Goal: Transaction & Acquisition: Purchase product/service

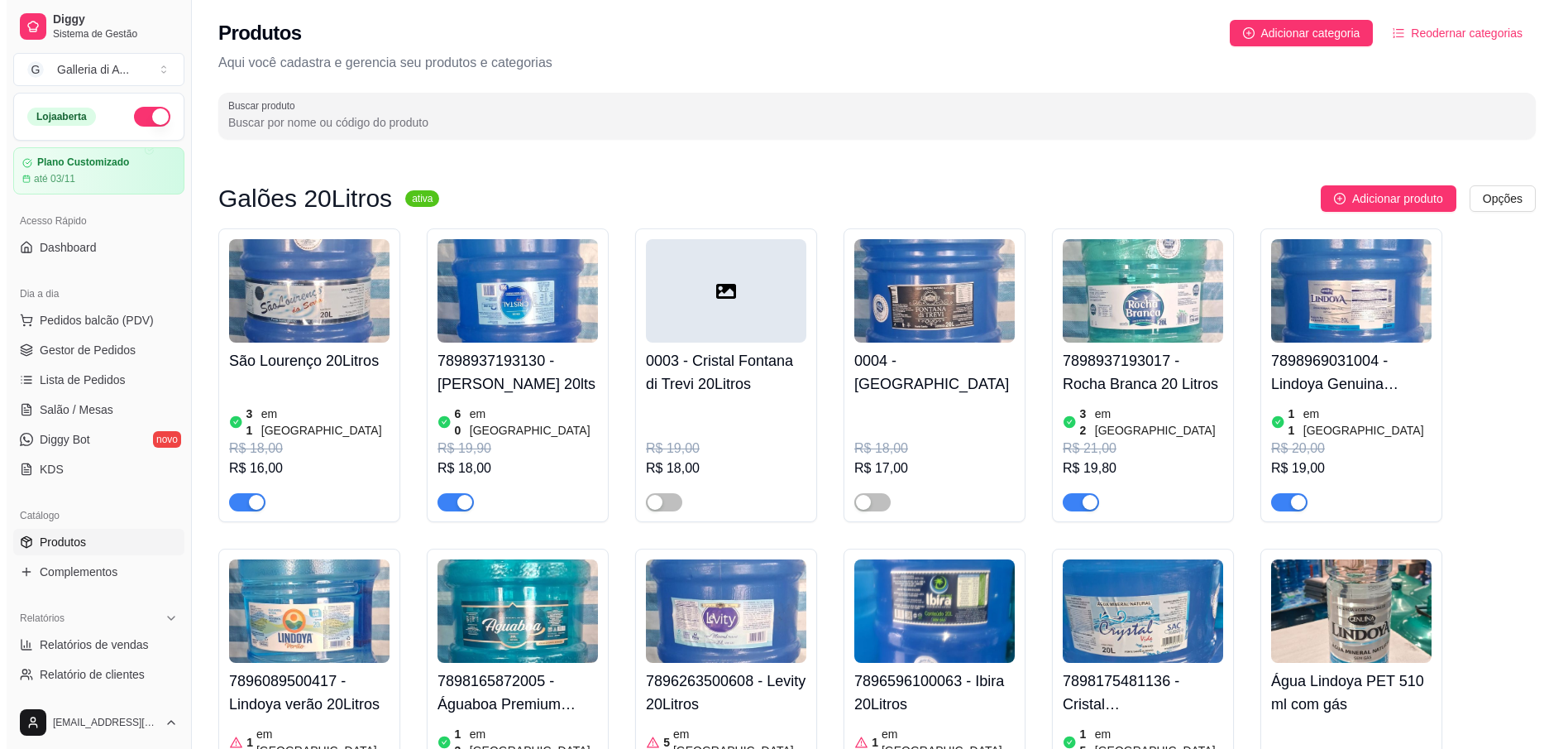
scroll to position [6215, 0]
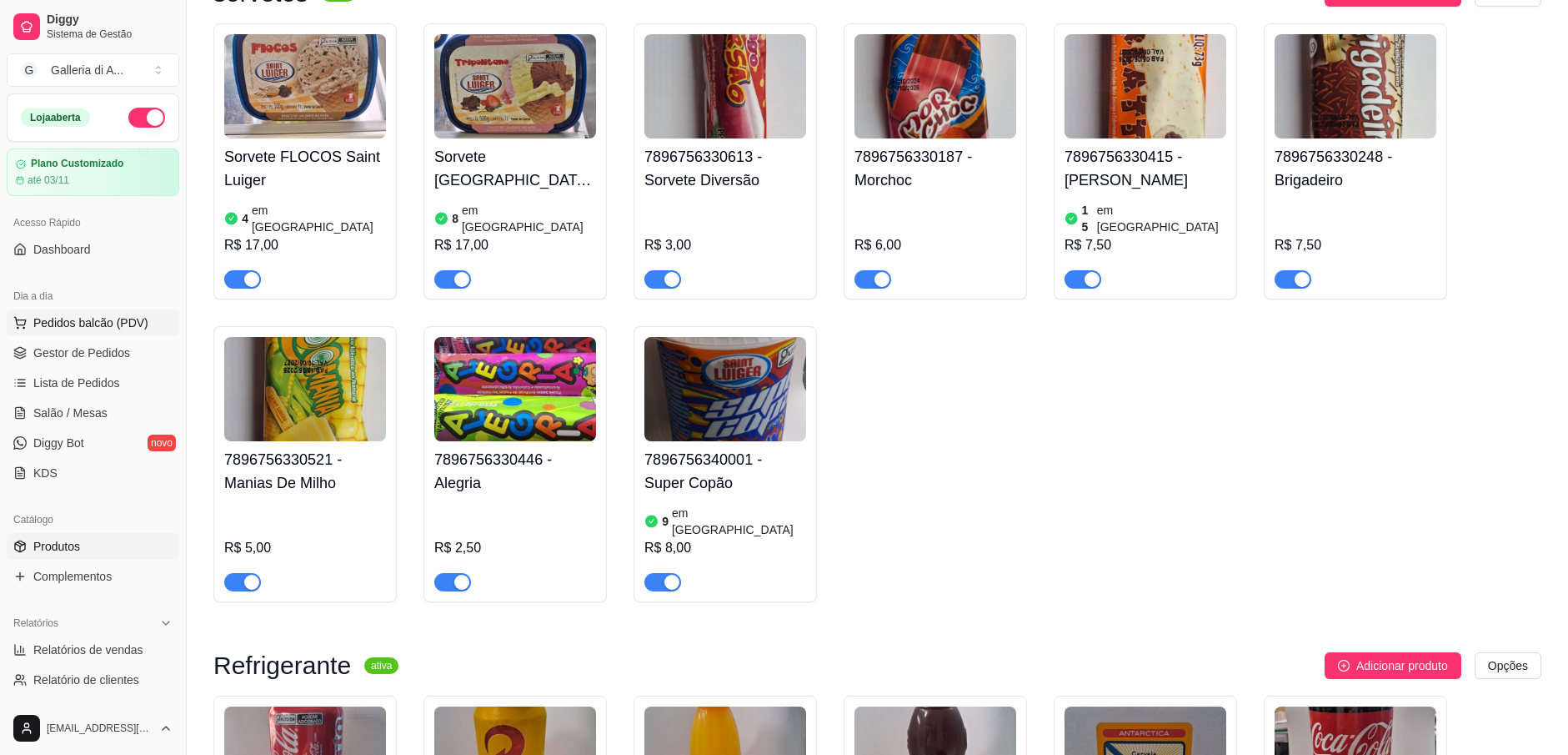
click at [95, 324] on span "Pedidos balcão (PDV)" at bounding box center [91, 323] width 115 height 16
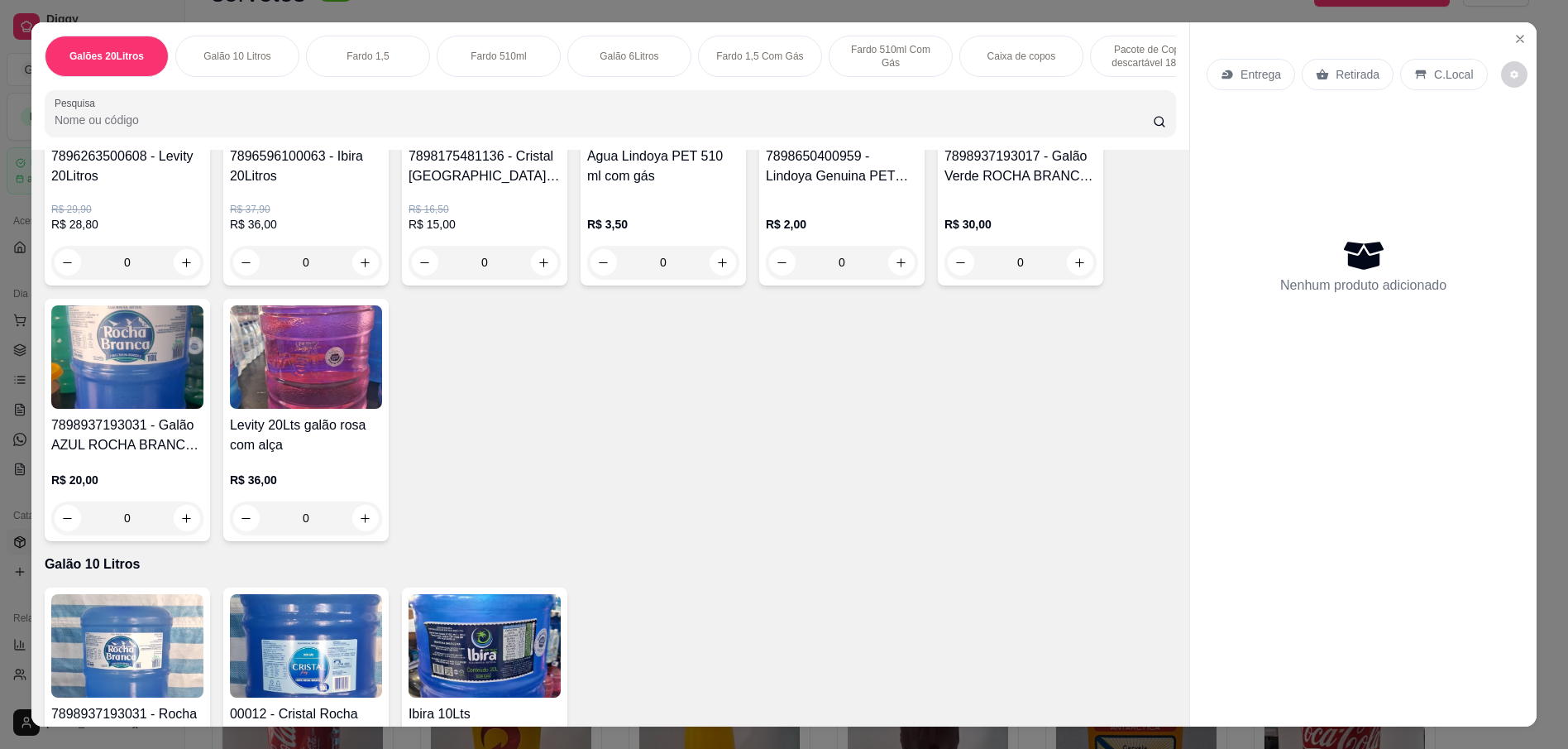
scroll to position [662, 0]
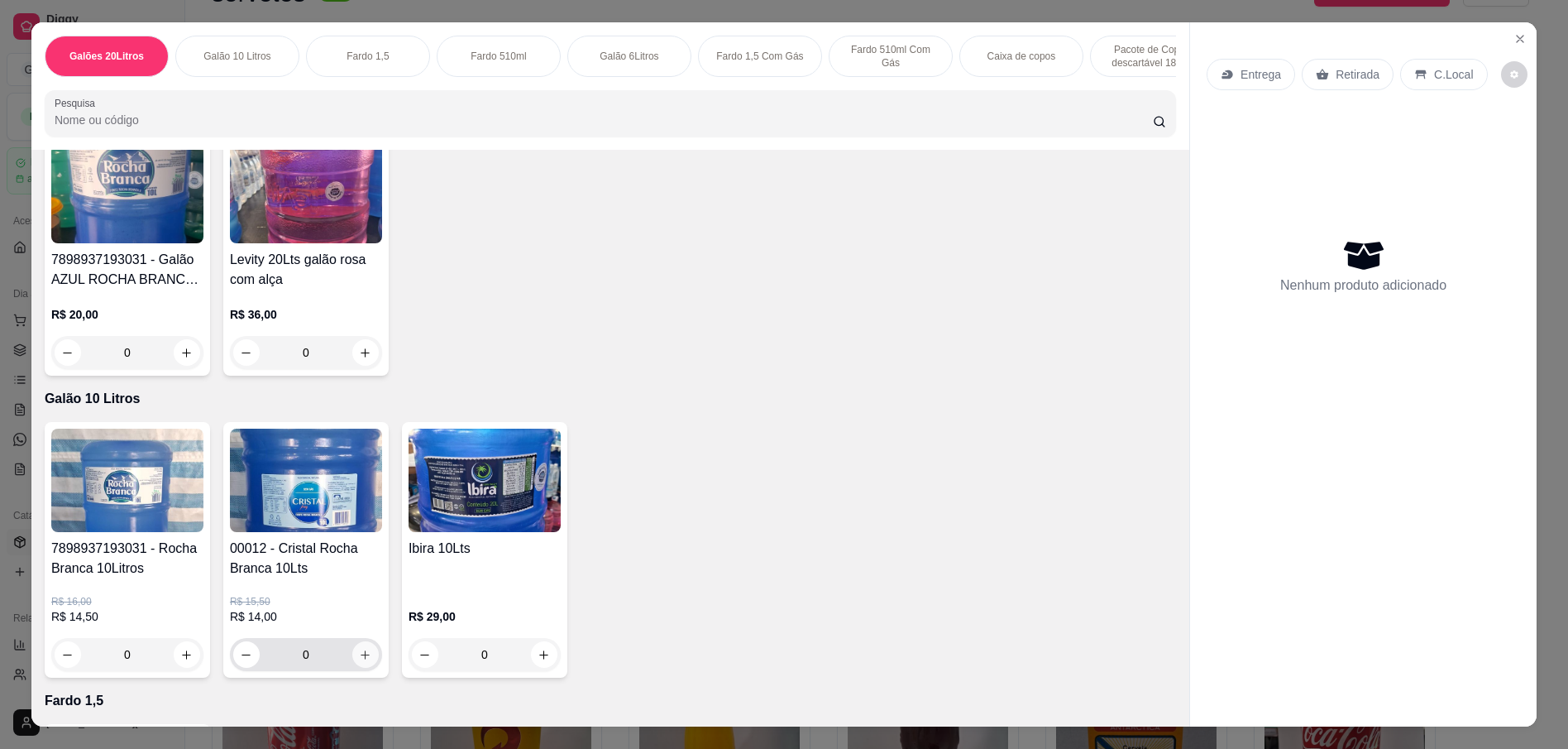
click at [359, 661] on icon "increase-product-quantity" at bounding box center [365, 655] width 13 height 13
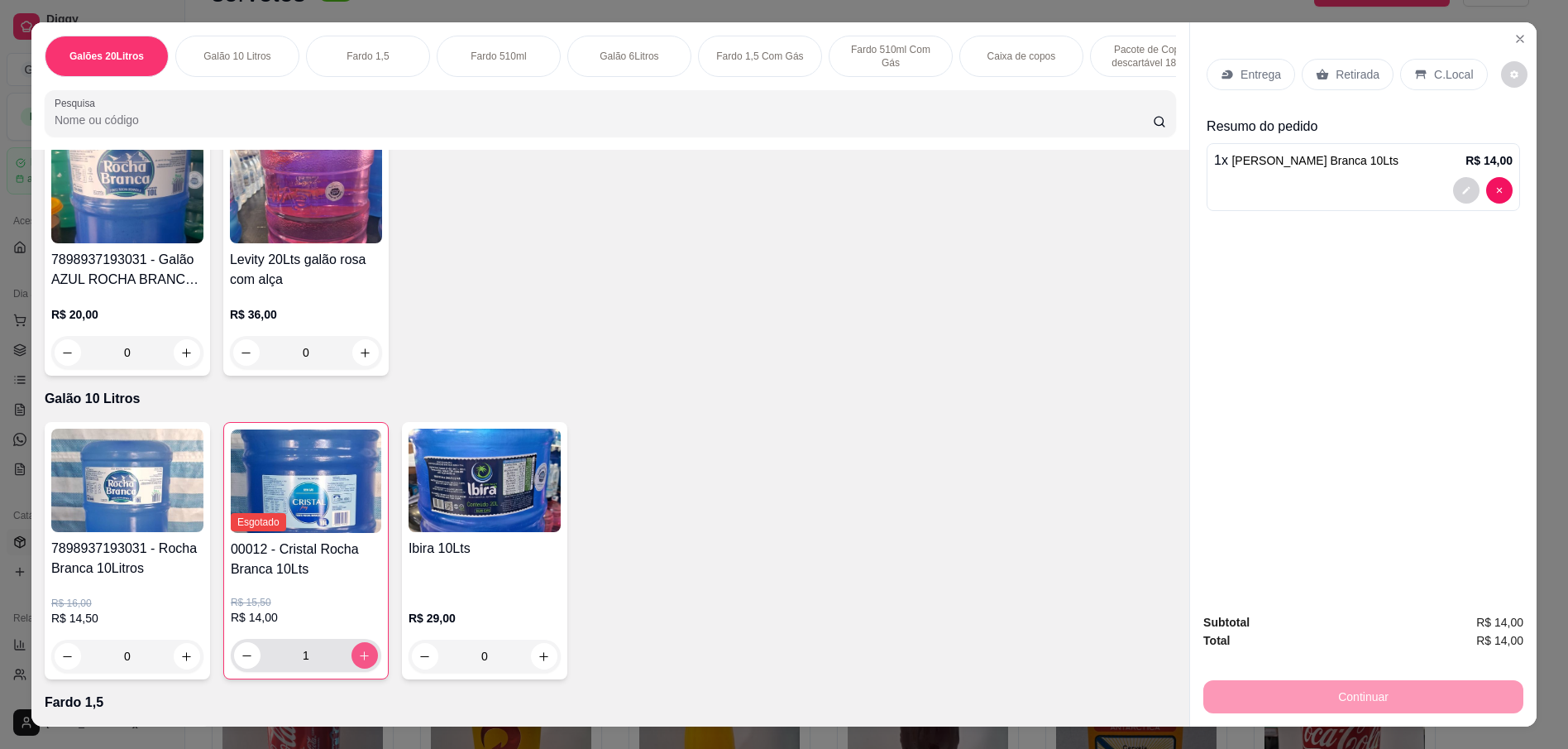
type input "1"
click at [359, 662] on icon "increase-product-quantity" at bounding box center [365, 655] width 13 height 13
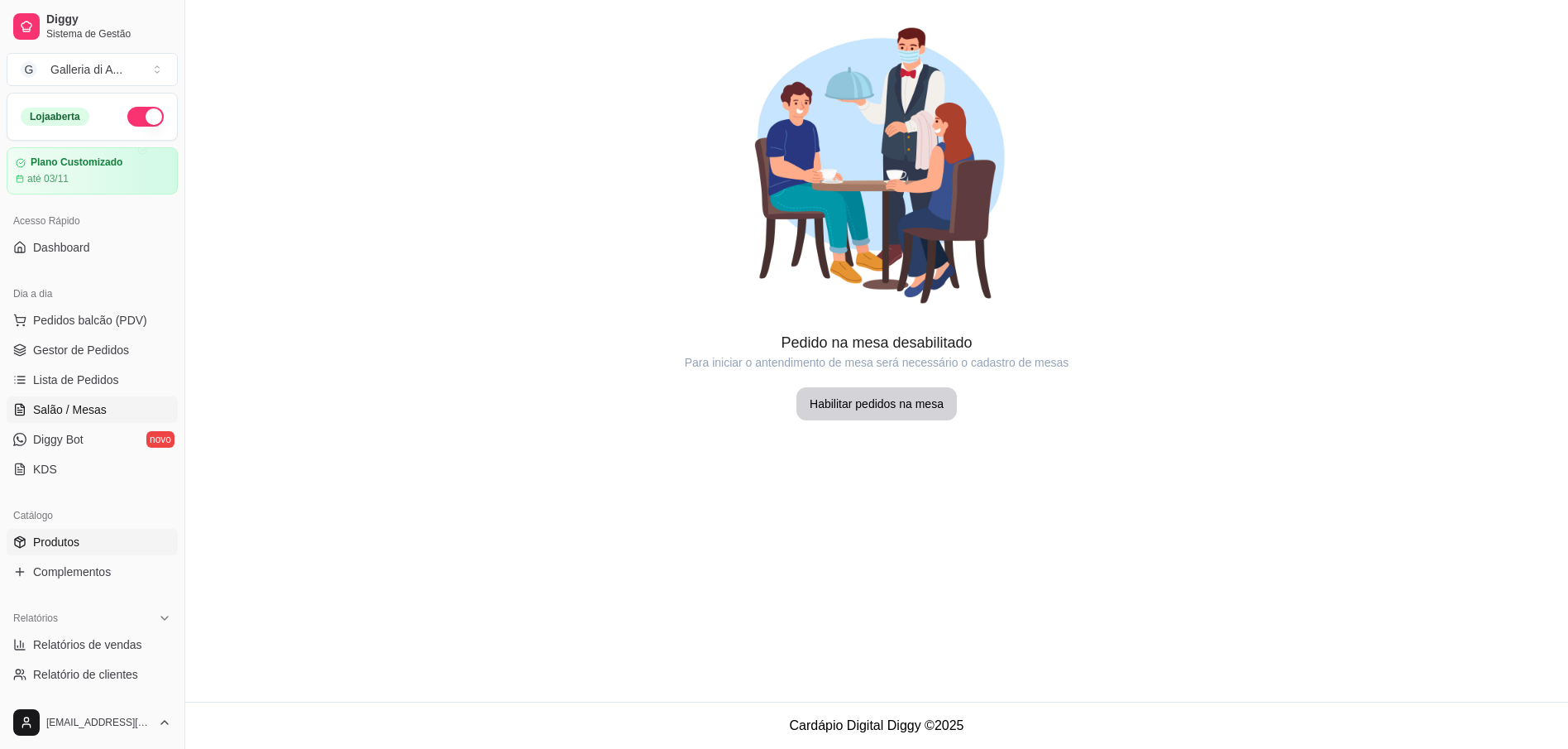
click at [74, 539] on span "Produtos" at bounding box center [57, 542] width 47 height 16
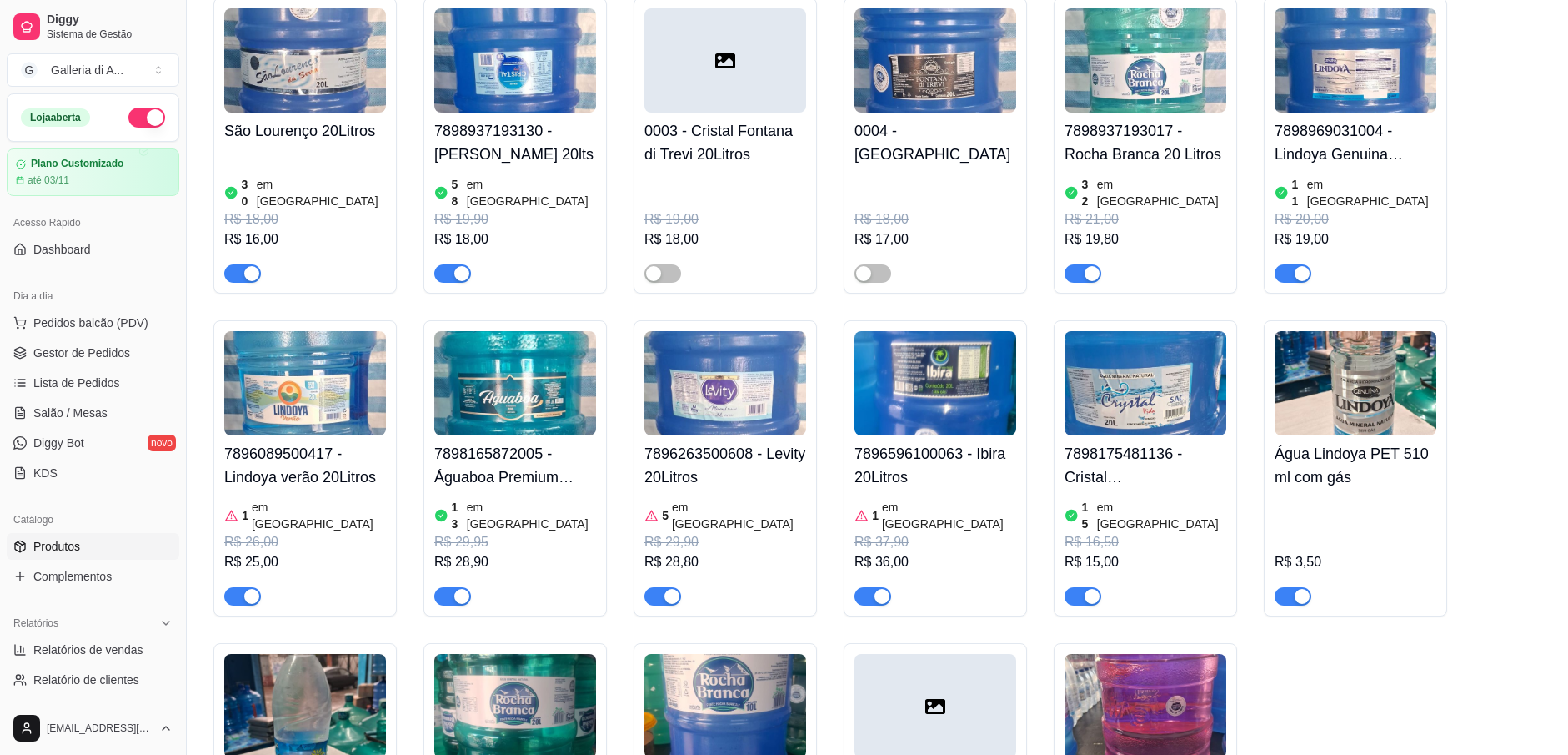
scroll to position [83, 0]
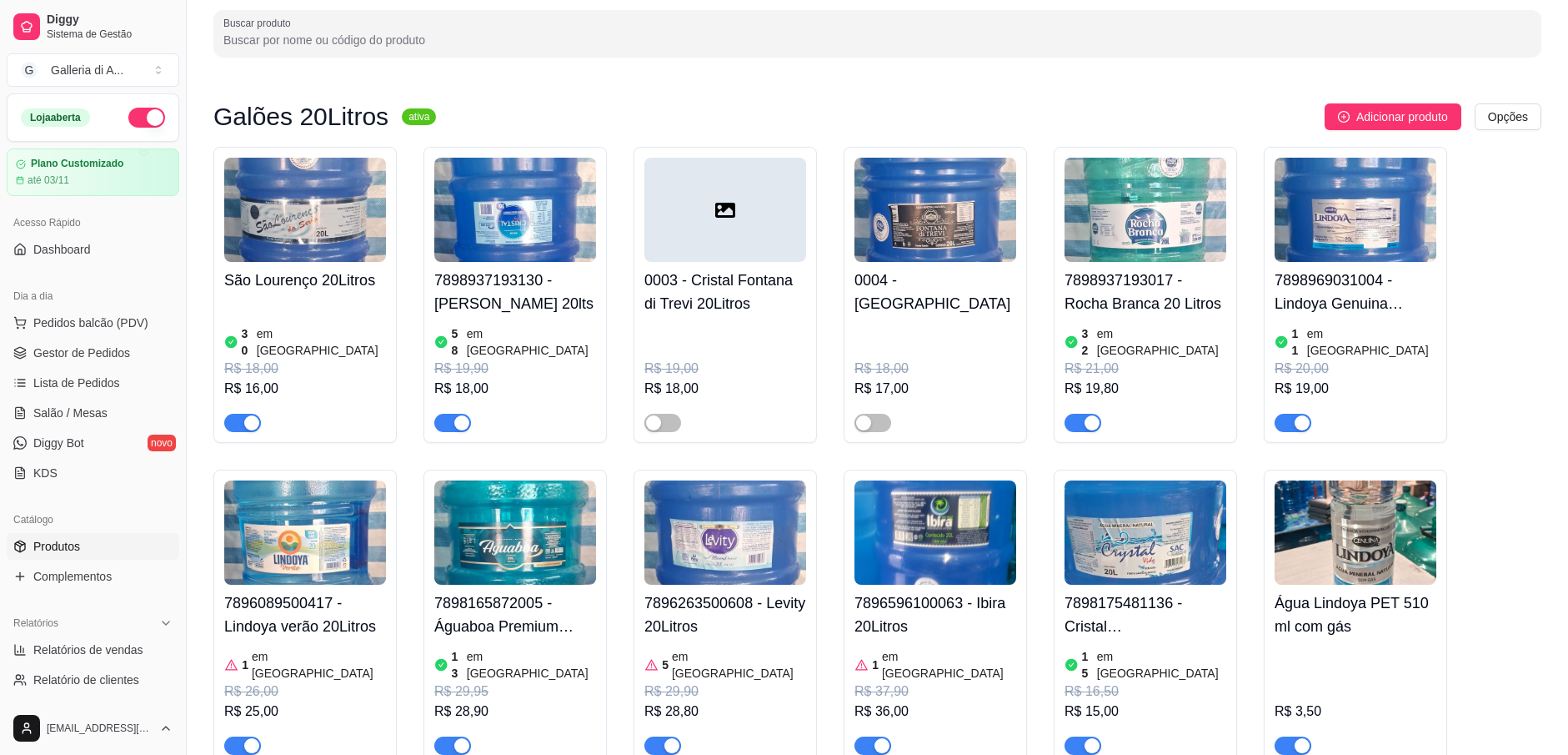
click at [67, 539] on span "Produtos" at bounding box center [57, 547] width 47 height 16
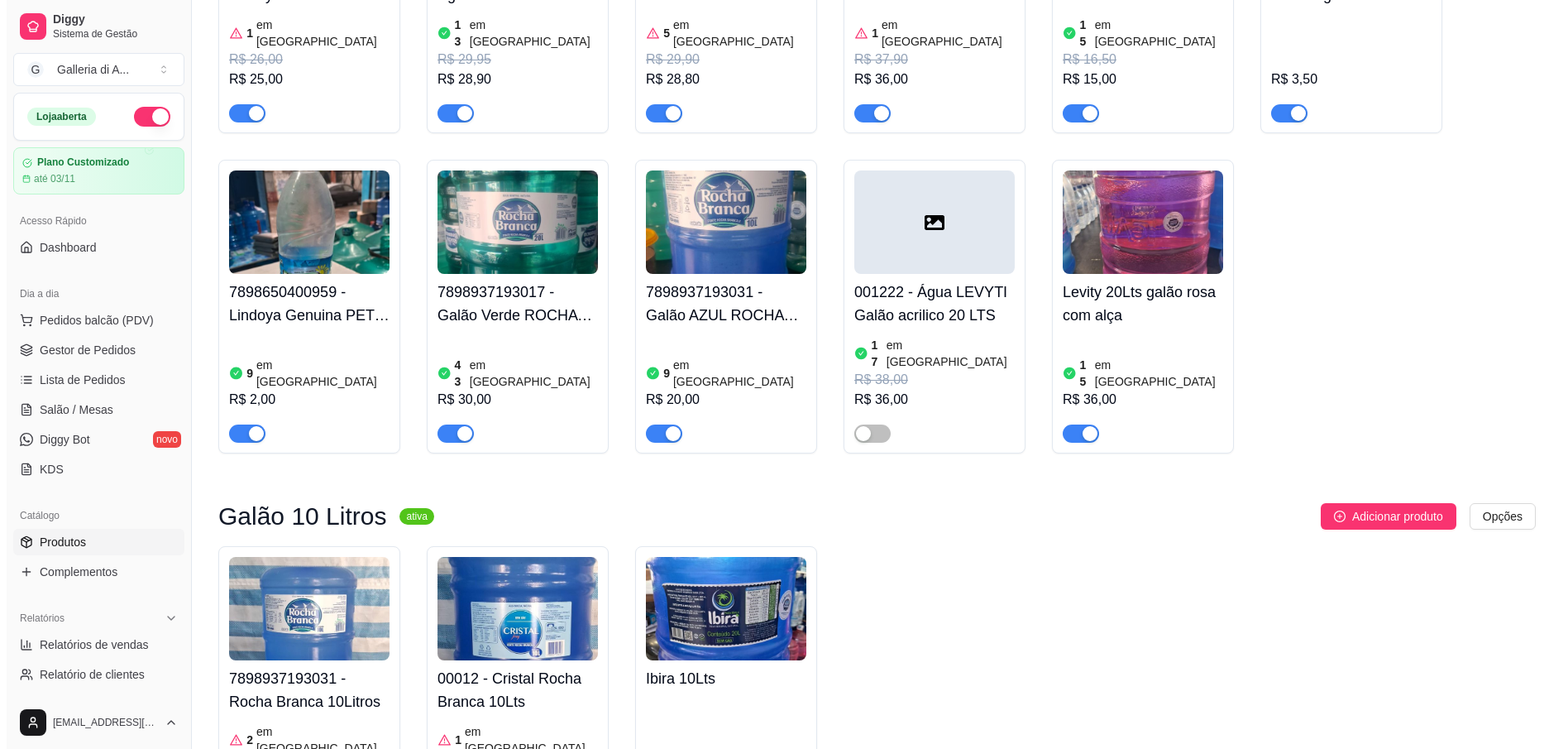
scroll to position [745, 0]
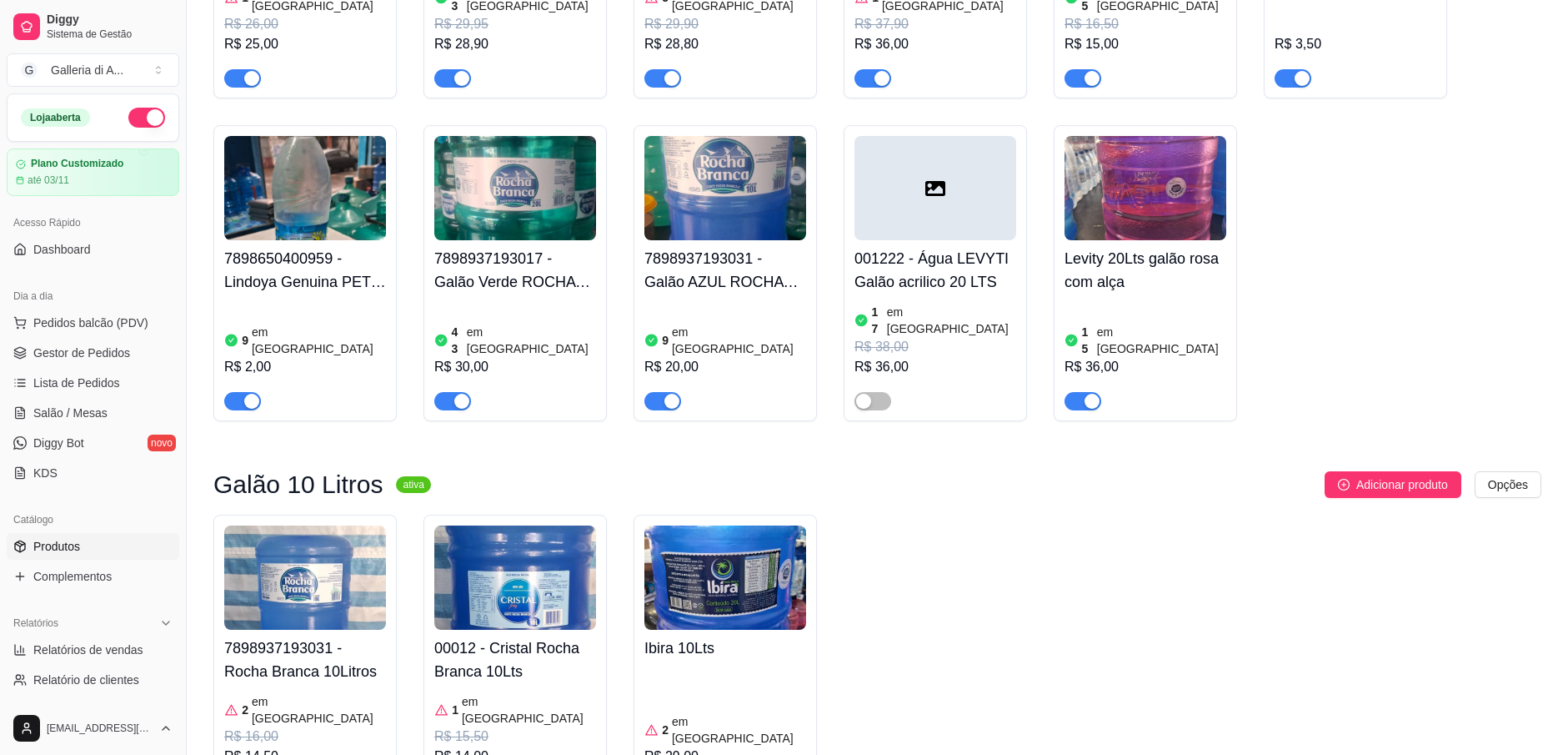
click at [553, 558] on img at bounding box center [515, 577] width 162 height 104
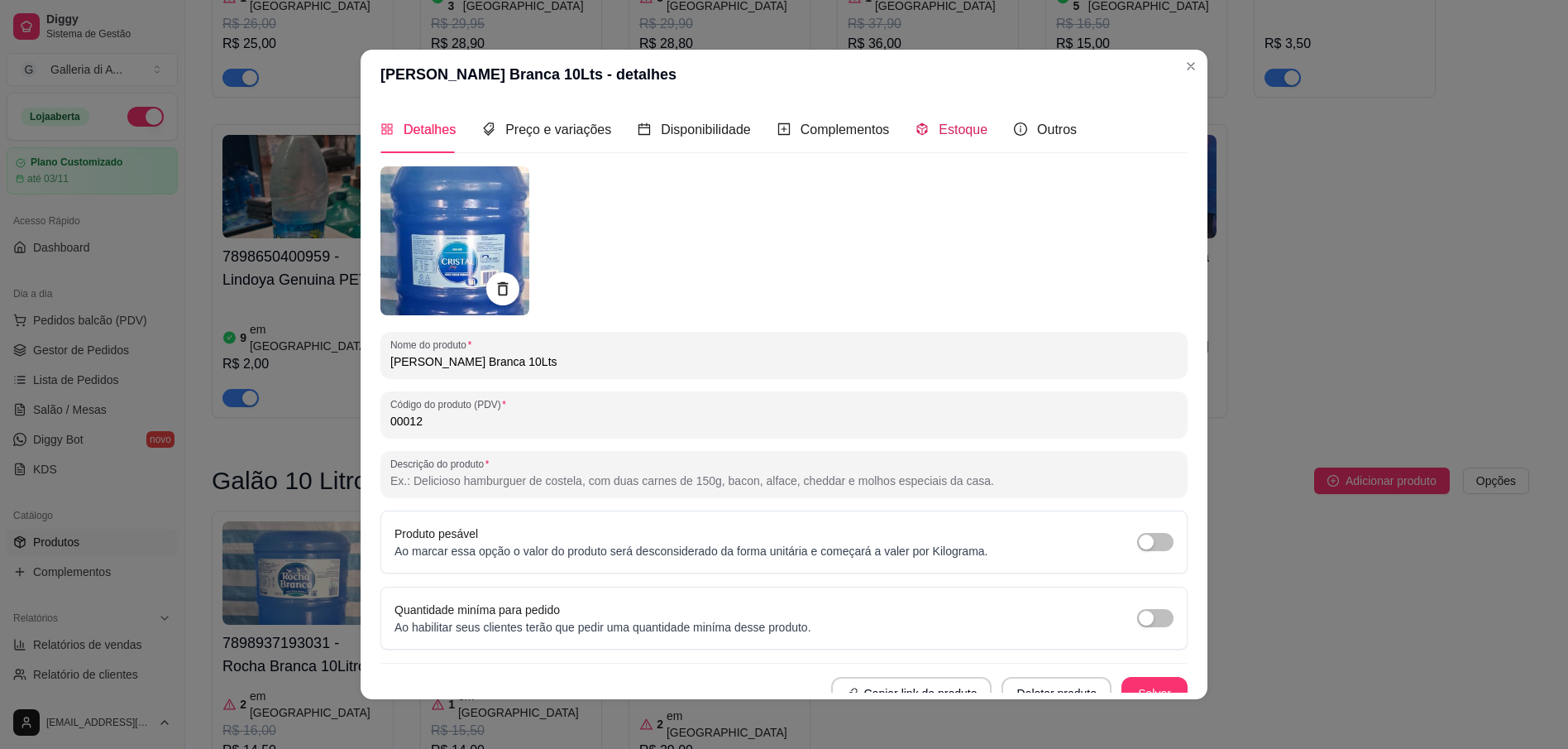
click at [946, 129] on span "Estoque" at bounding box center [962, 129] width 49 height 14
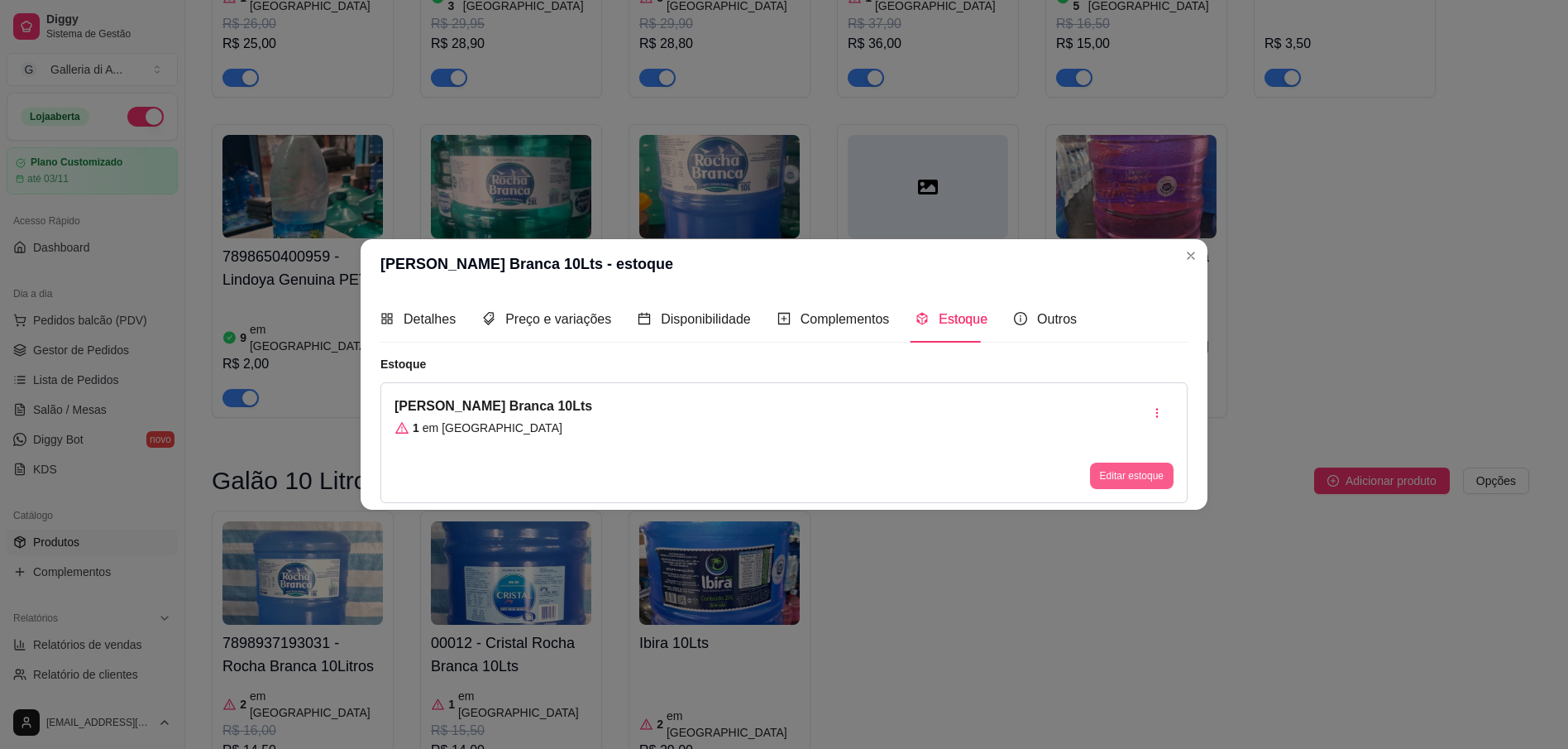
click at [1130, 482] on button "Editar estoque" at bounding box center [1131, 475] width 84 height 26
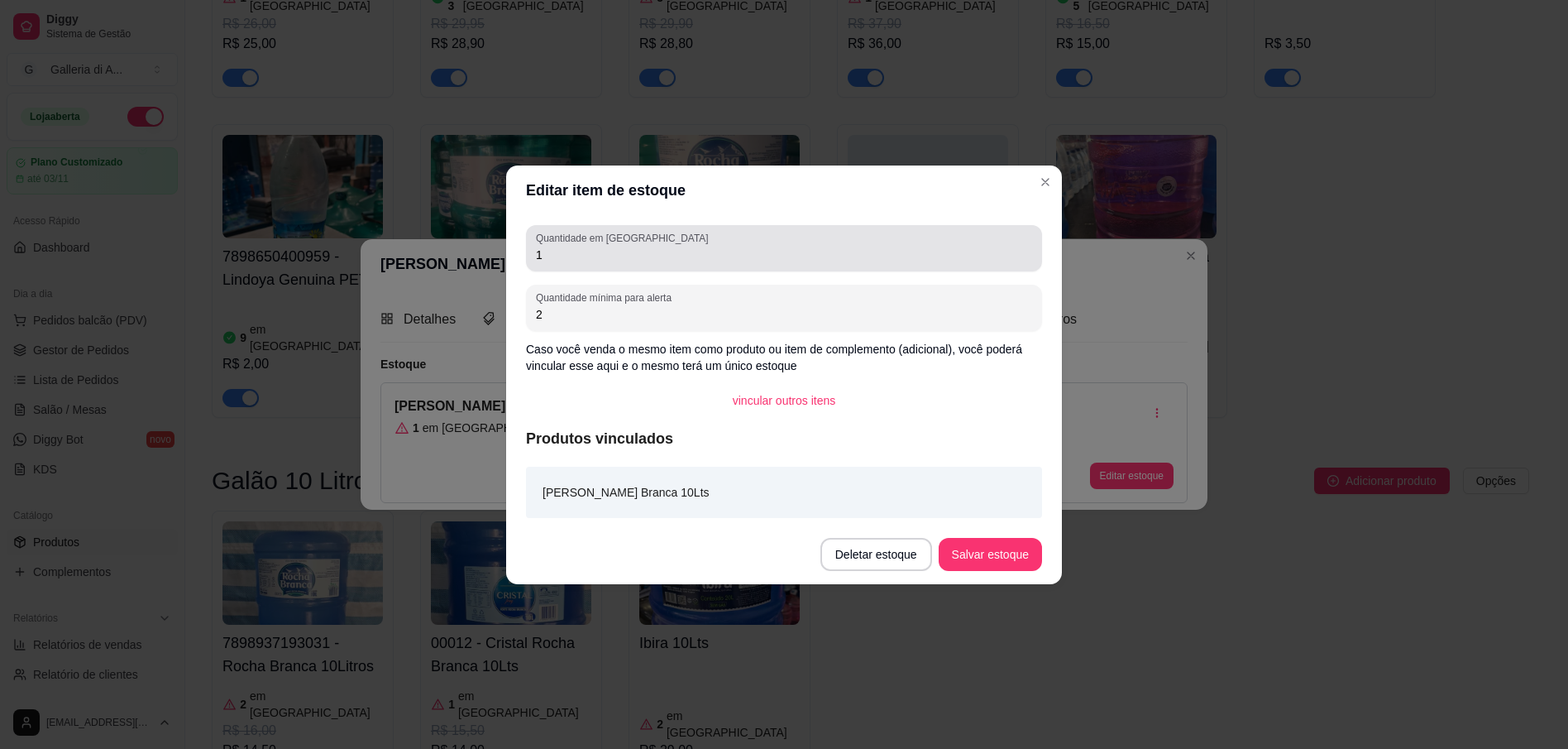
click at [583, 255] on input "1" at bounding box center [784, 254] width 496 height 16
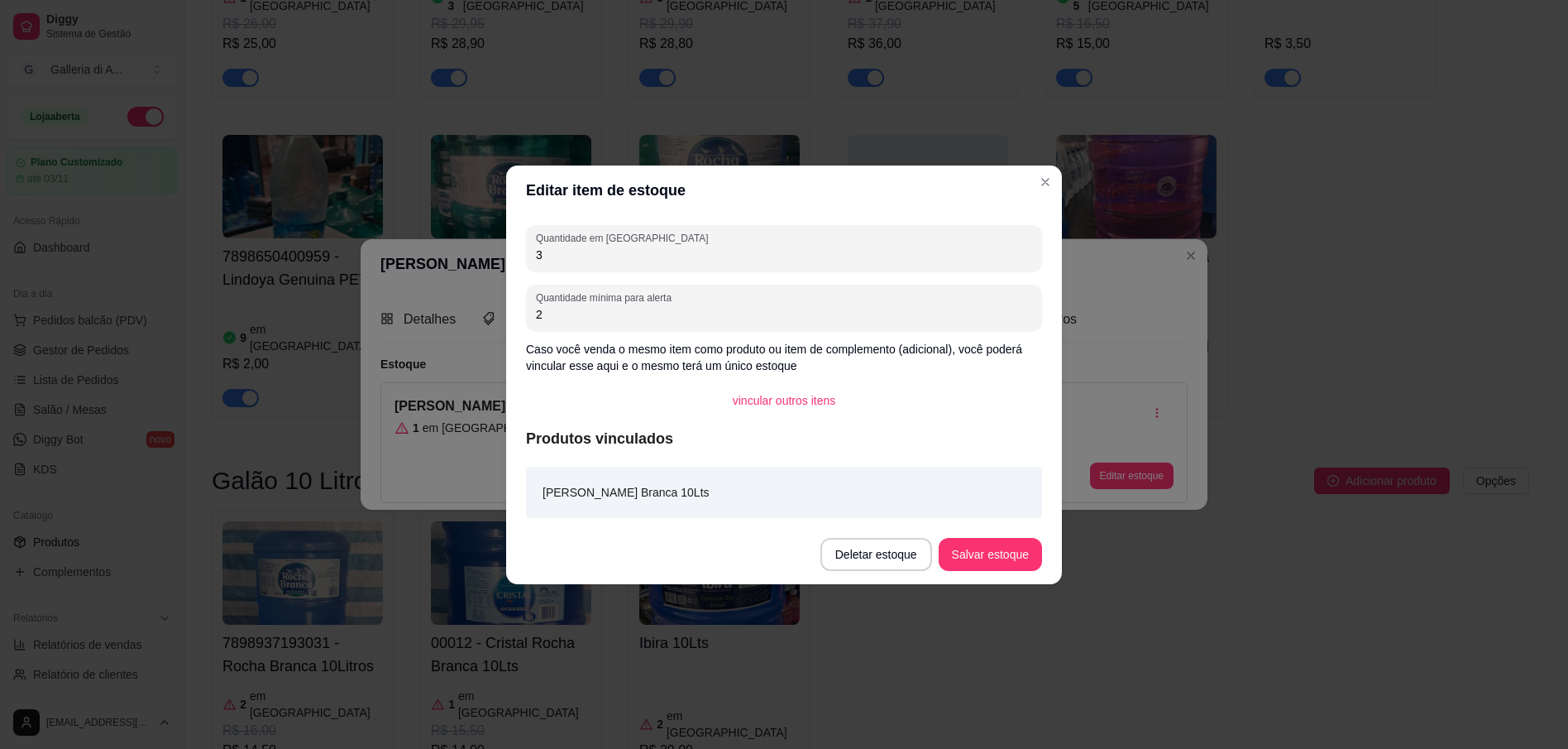
type input "3"
click at [996, 554] on button "Salvar estoque" at bounding box center [989, 554] width 103 height 33
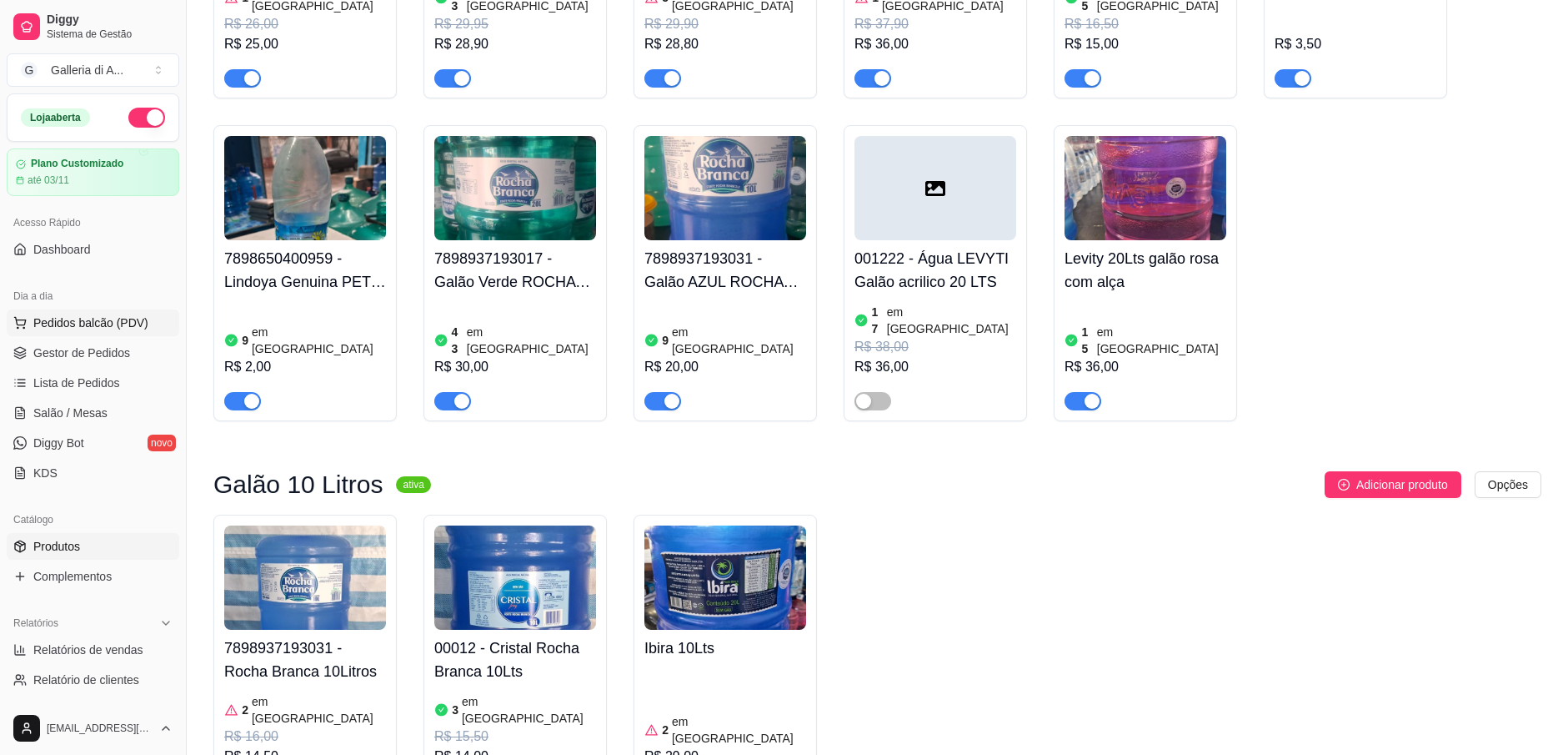
click at [83, 320] on span "Pedidos balcão (PDV)" at bounding box center [91, 323] width 115 height 16
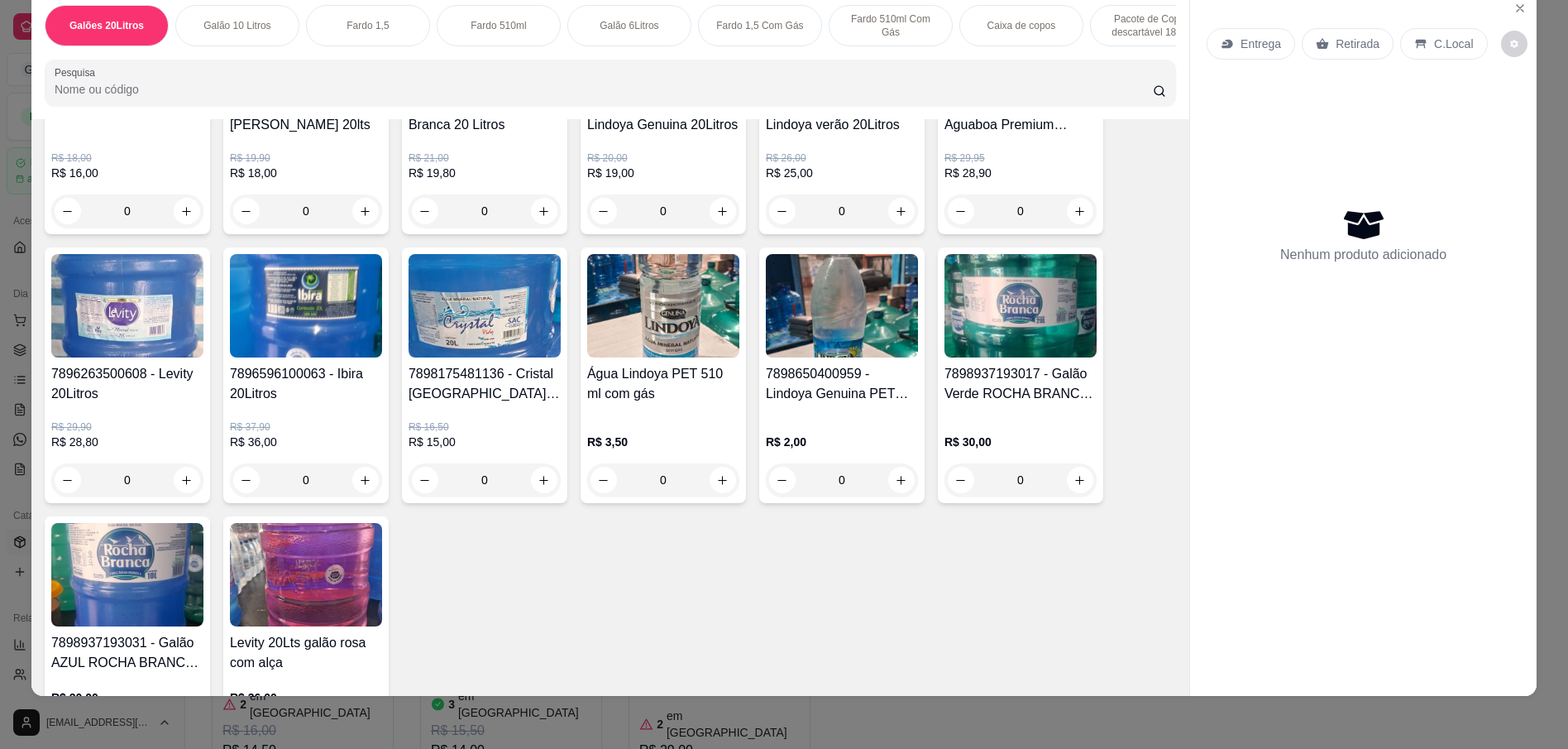
scroll to position [579, 0]
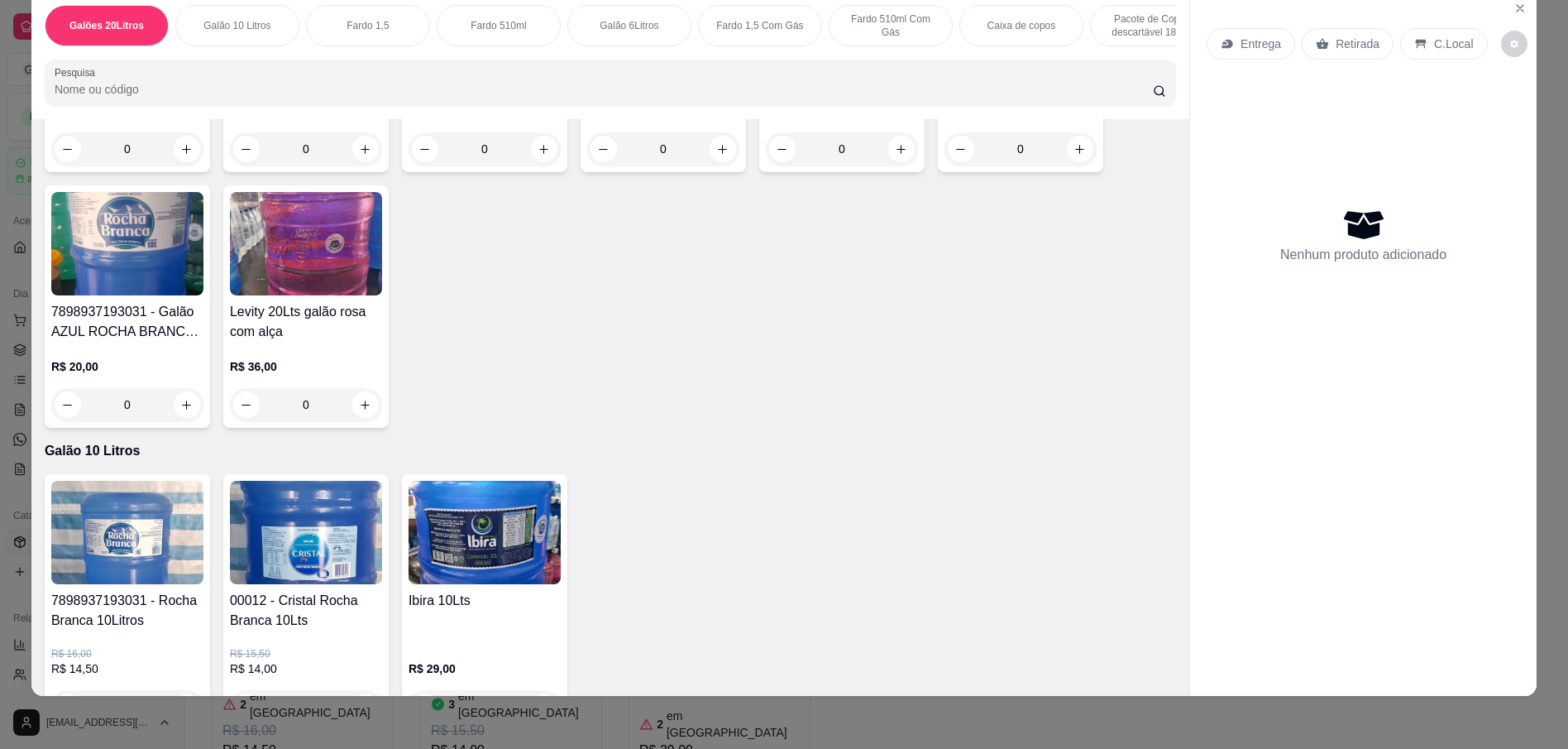
click at [291, 541] on img at bounding box center [306, 532] width 152 height 103
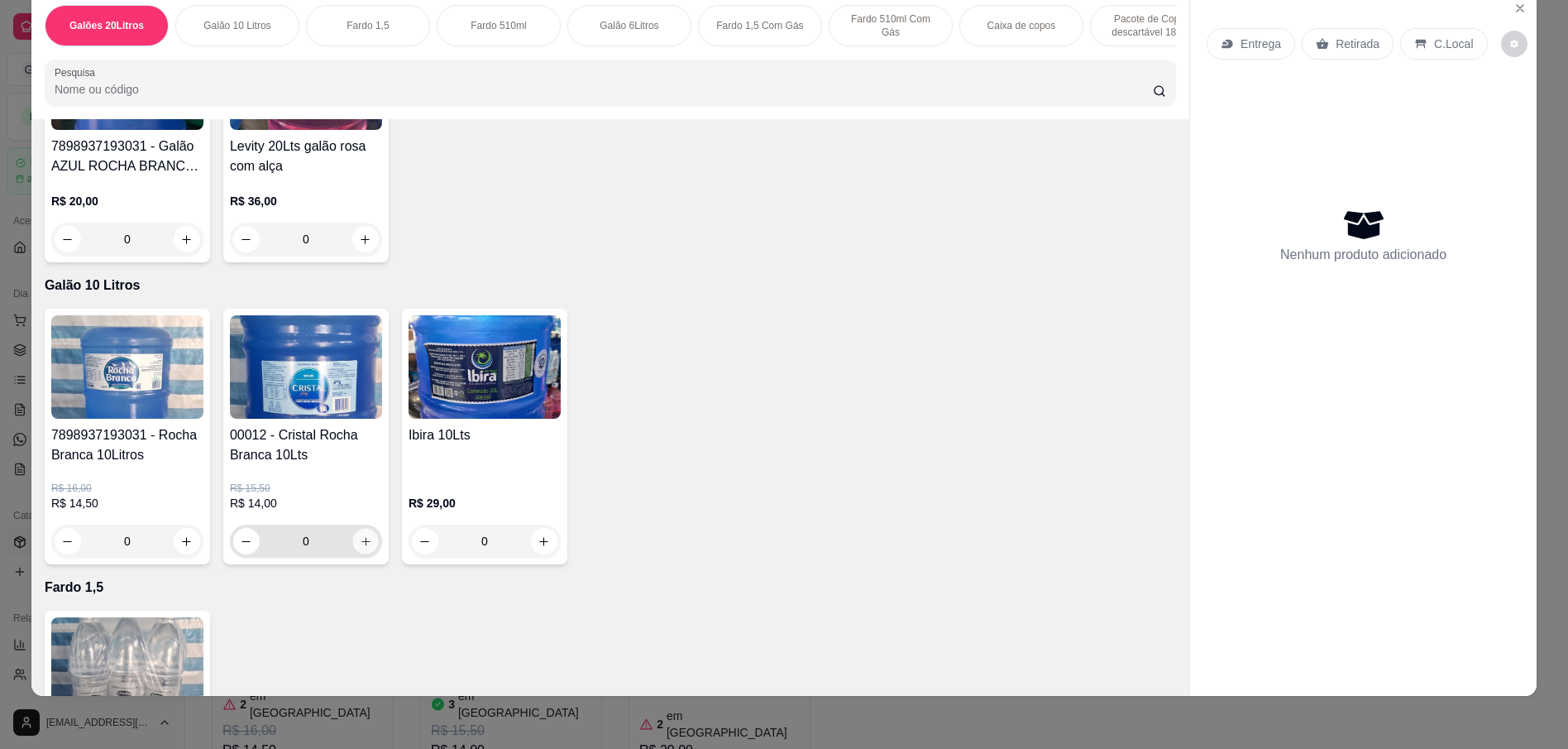
click at [360, 548] on icon "increase-product-quantity" at bounding box center [366, 541] width 13 height 13
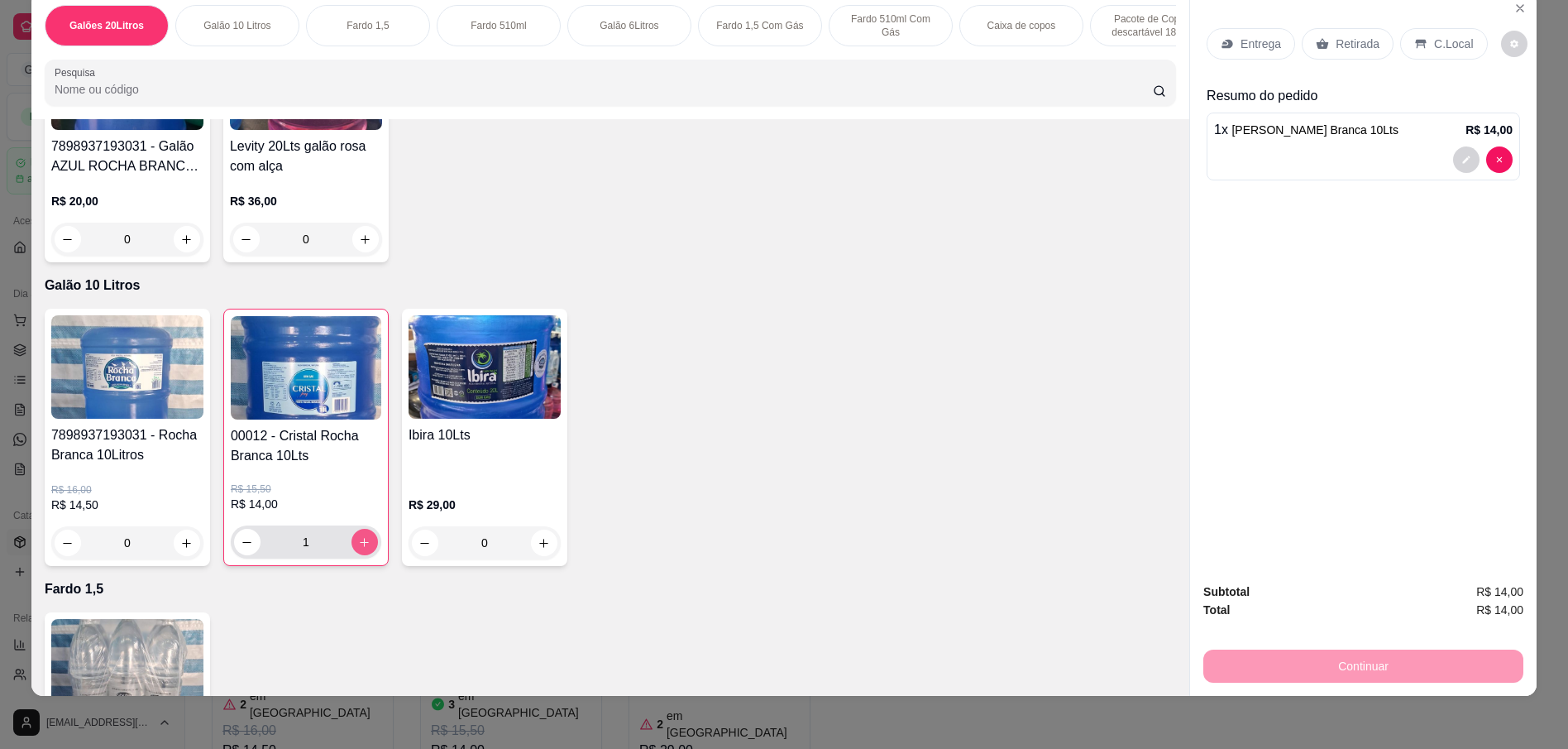
click at [360, 548] on icon "increase-product-quantity" at bounding box center [364, 542] width 13 height 13
type input "2"
click at [1240, 40] on p "Entrega" at bounding box center [1260, 44] width 40 height 16
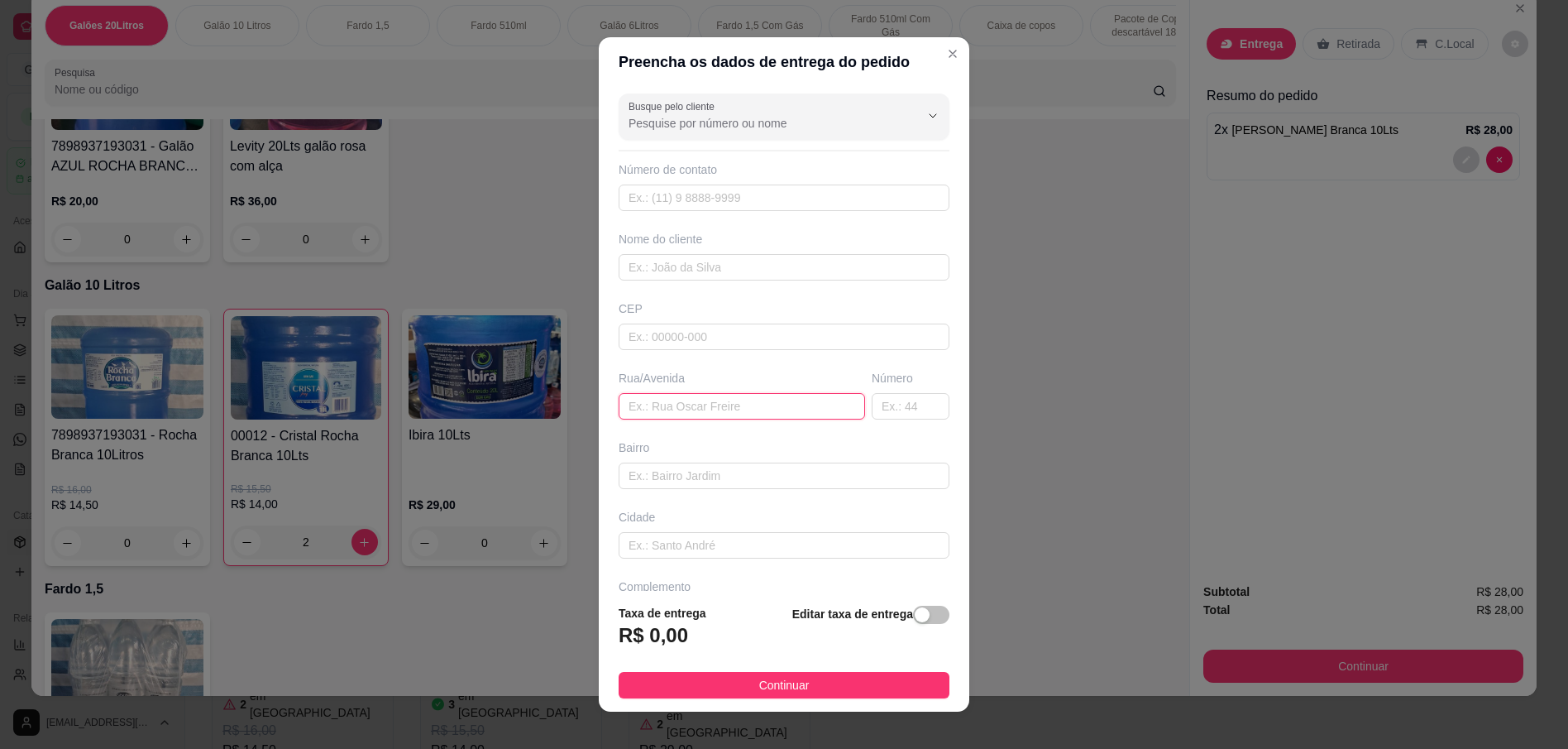
click at [673, 404] on input "text" at bounding box center [741, 406] width 246 height 26
type input "j"
type input "[PERSON_NAME]"
click at [814, 683] on button "Continuar" at bounding box center [784, 684] width 331 height 26
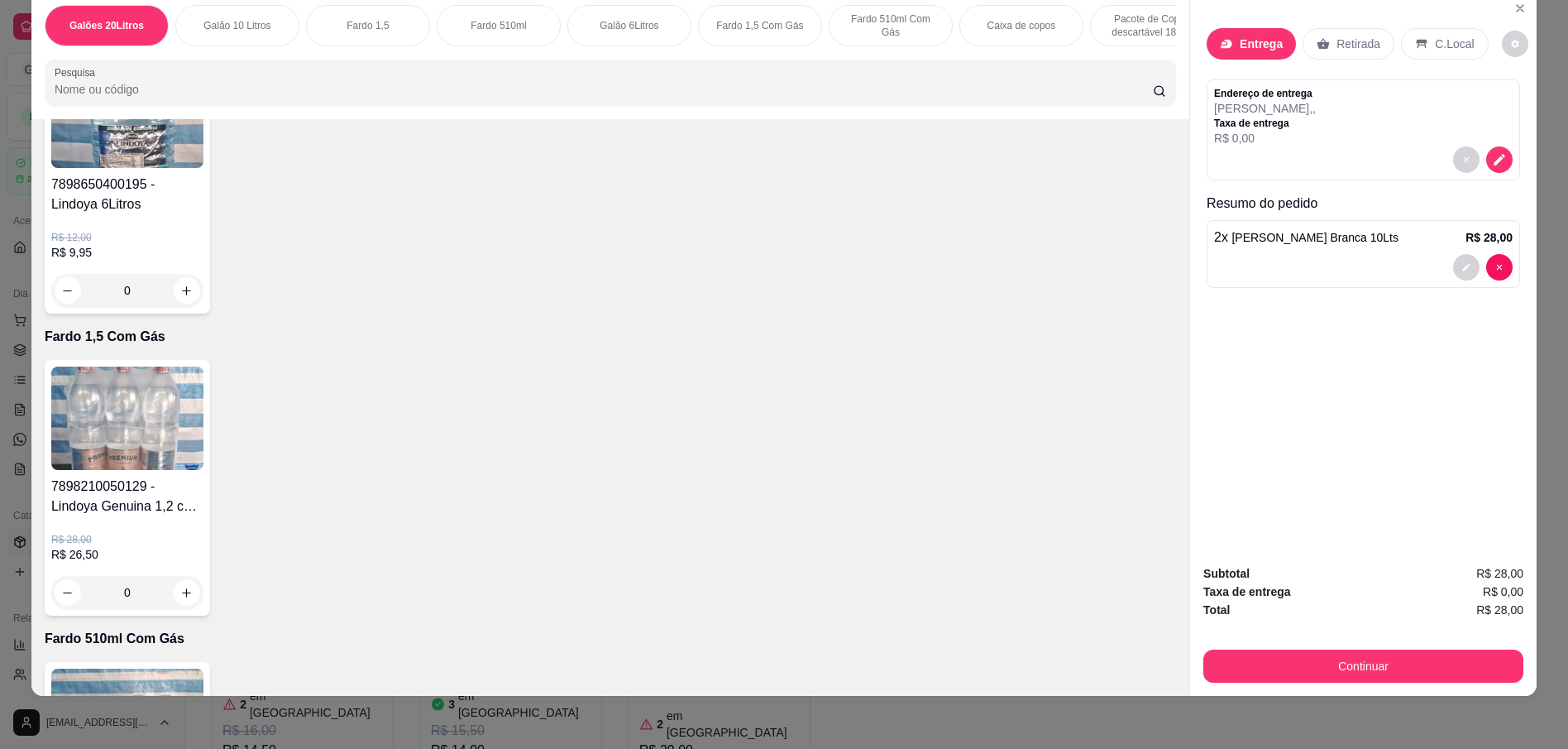
scroll to position [2152, 0]
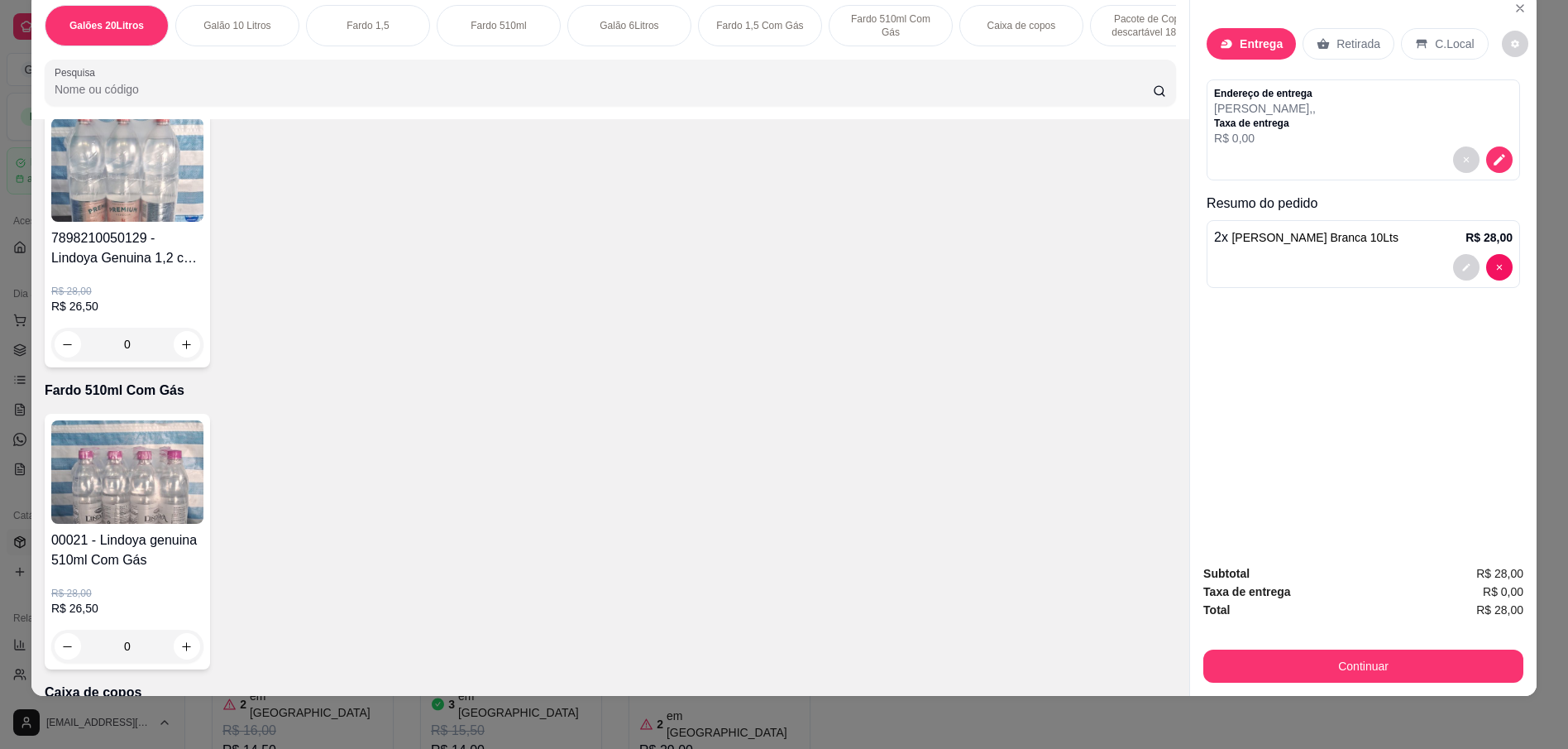
click at [115, 503] on img at bounding box center [127, 471] width 152 height 103
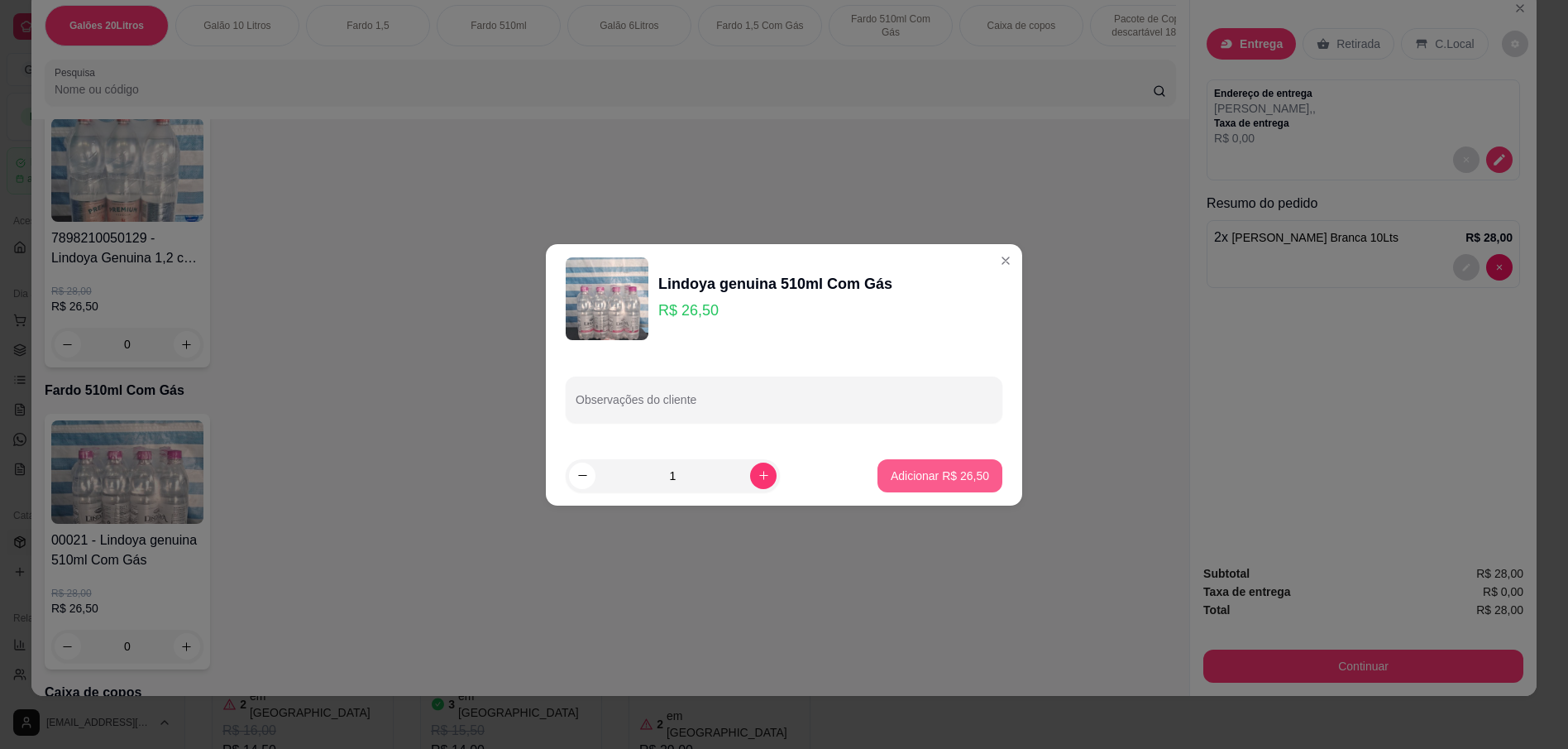
click at [952, 477] on p "Adicionar R$ 26,50" at bounding box center [940, 476] width 99 height 16
type input "1"
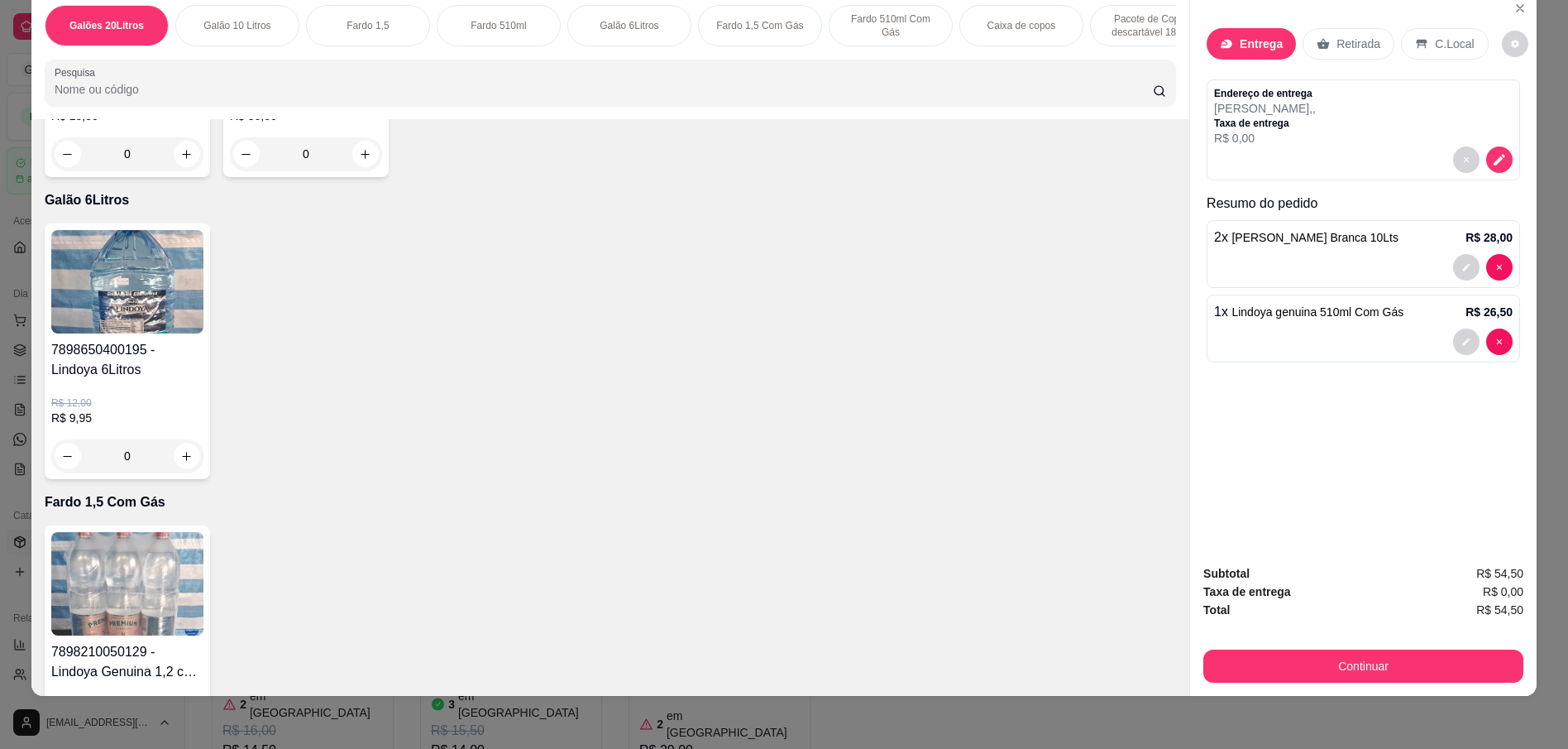
scroll to position [1489, 0]
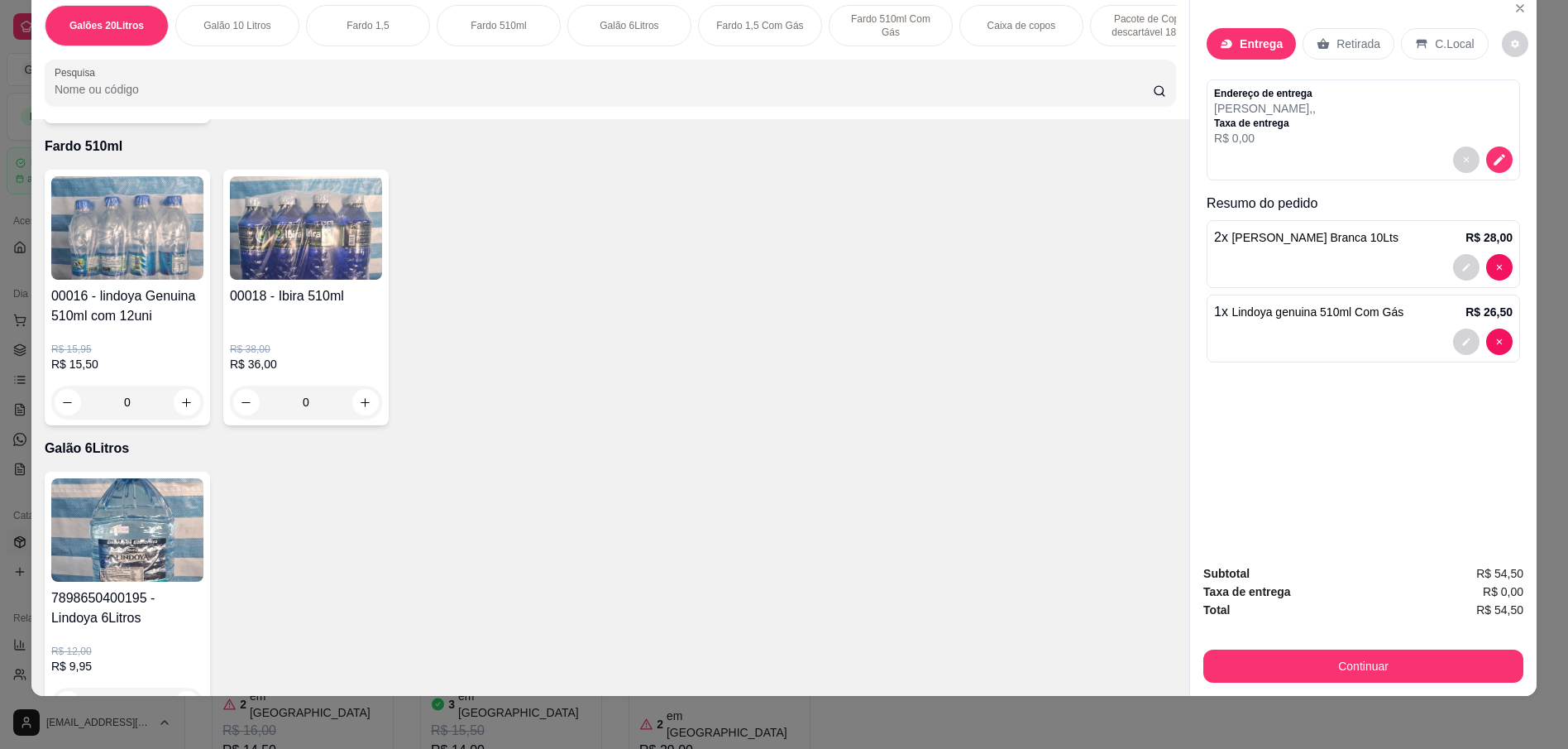
click at [106, 300] on h4 "00016 - lindoya Genuina 510ml com 12uni" at bounding box center [127, 306] width 152 height 40
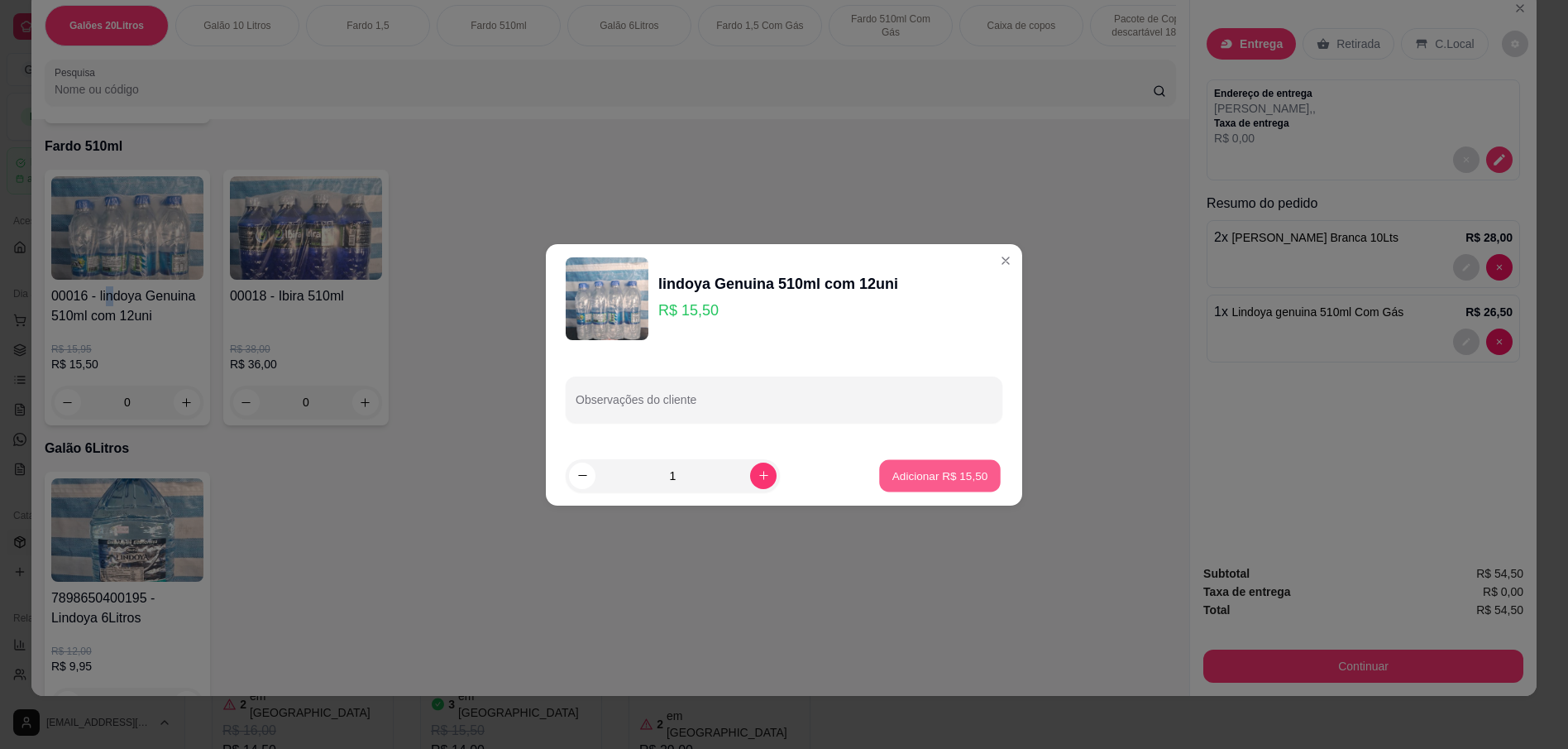
click at [935, 472] on p "Adicionar R$ 15,50" at bounding box center [940, 475] width 96 height 15
type input "1"
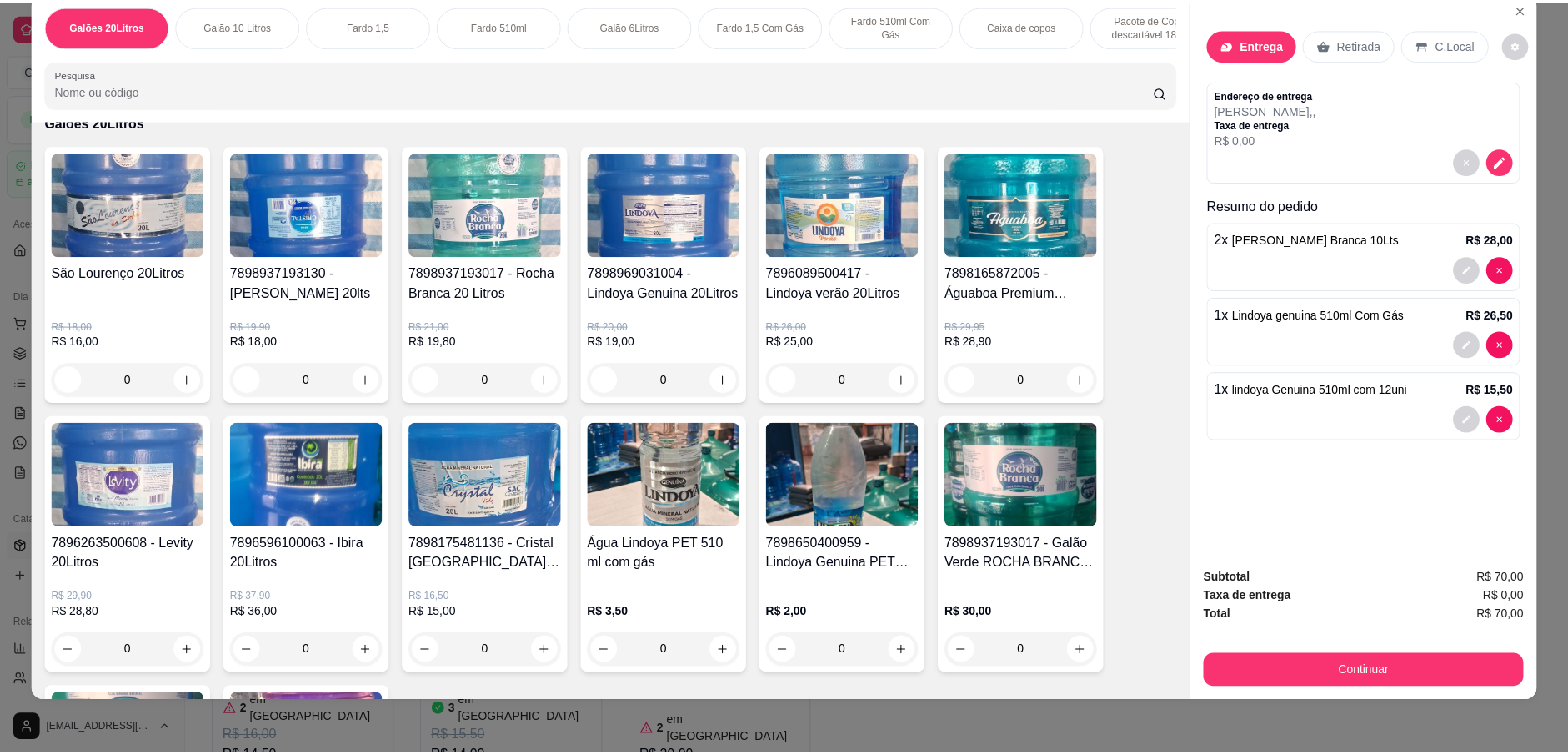
scroll to position [334, 0]
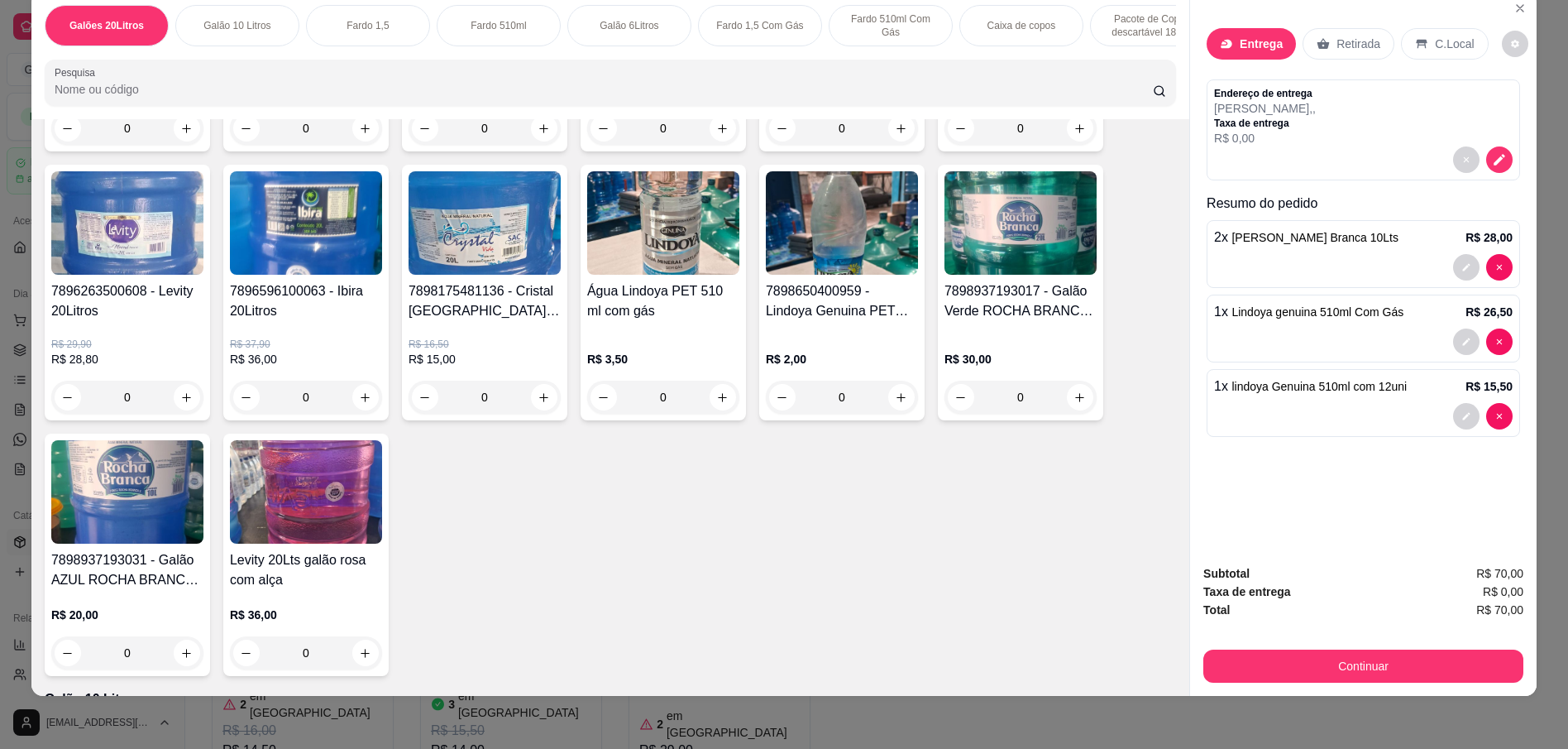
click at [84, 527] on img at bounding box center [127, 492] width 152 height 103
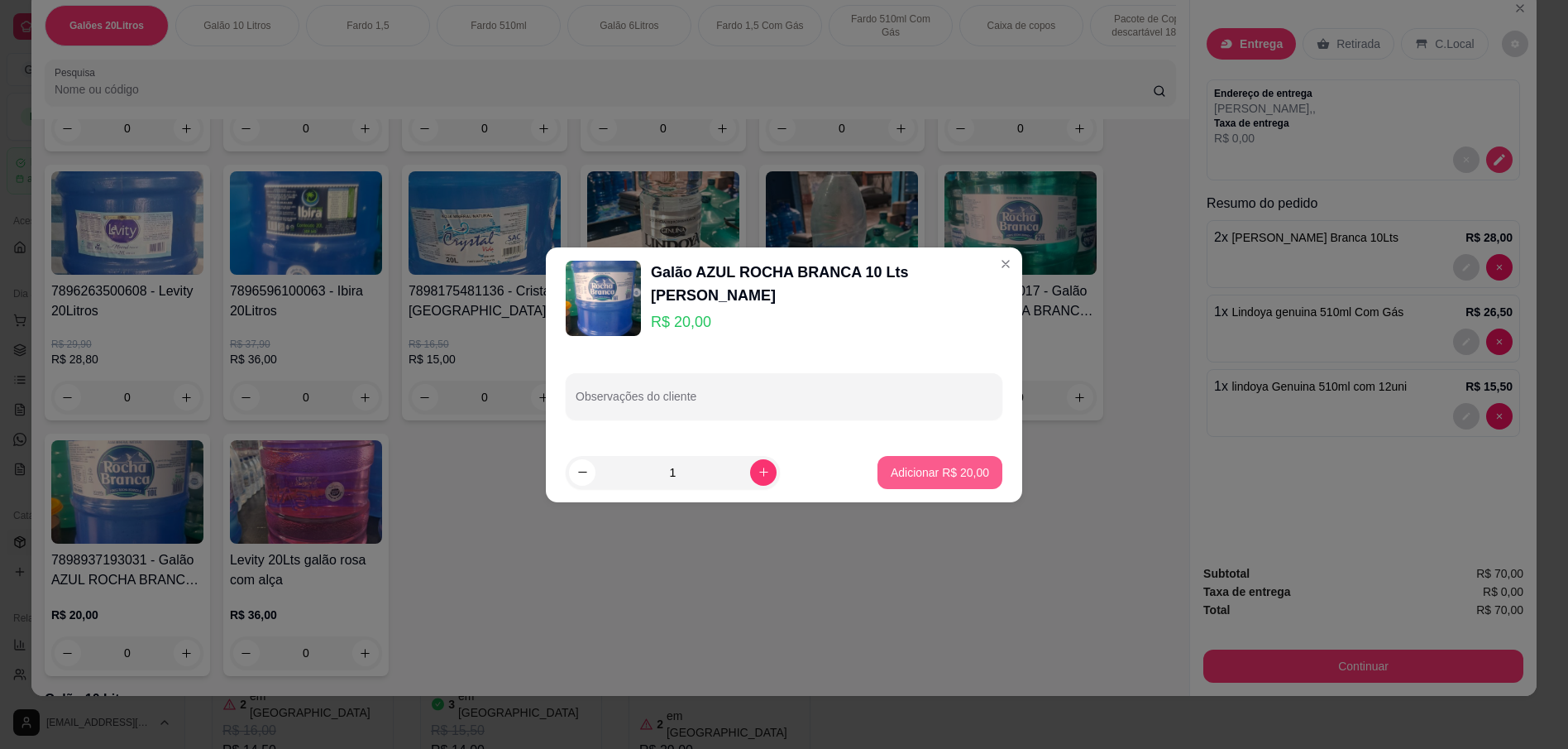
click at [940, 477] on p "Adicionar R$ 20,00" at bounding box center [940, 472] width 99 height 16
type input "1"
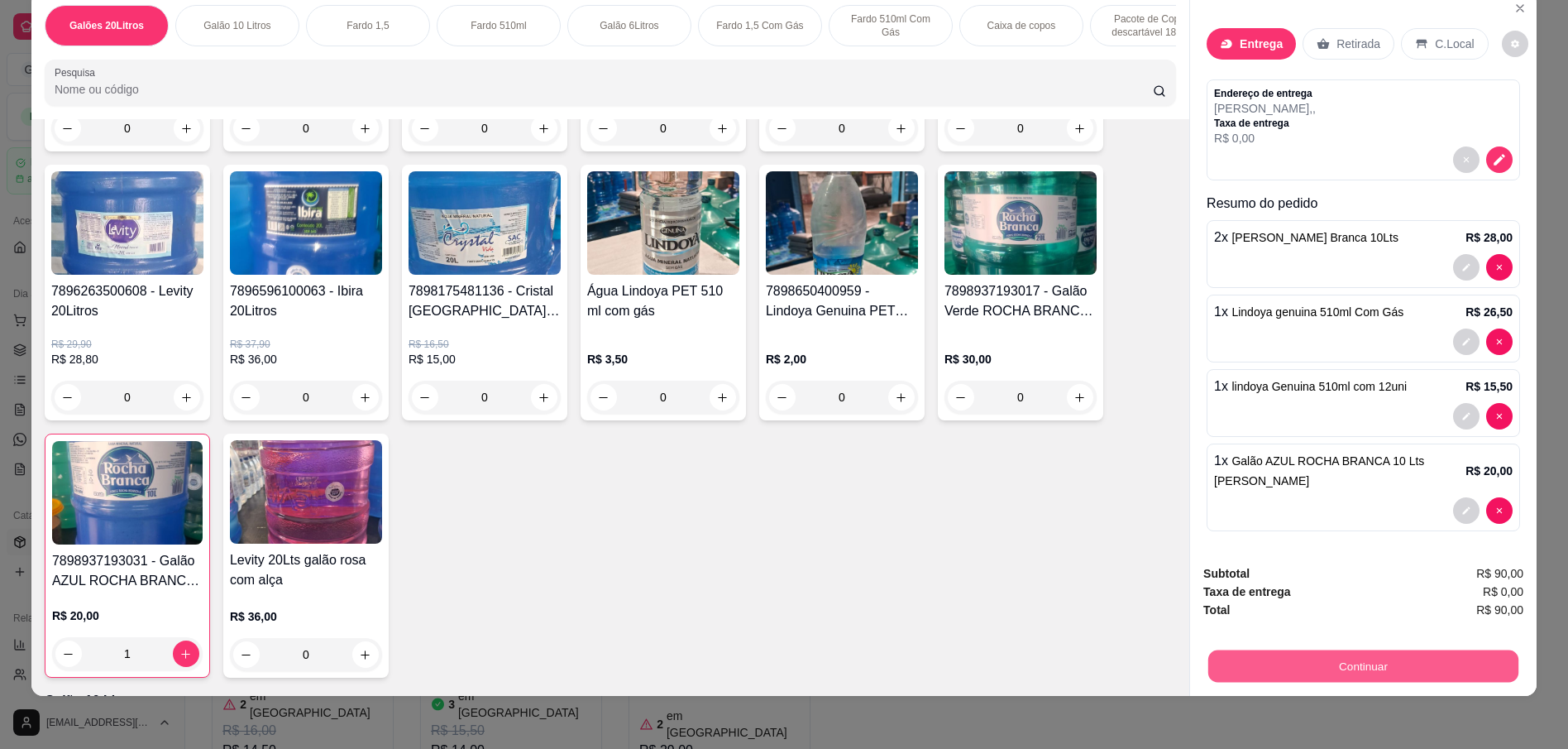
click at [1254, 669] on button "Continuar" at bounding box center [1362, 665] width 310 height 32
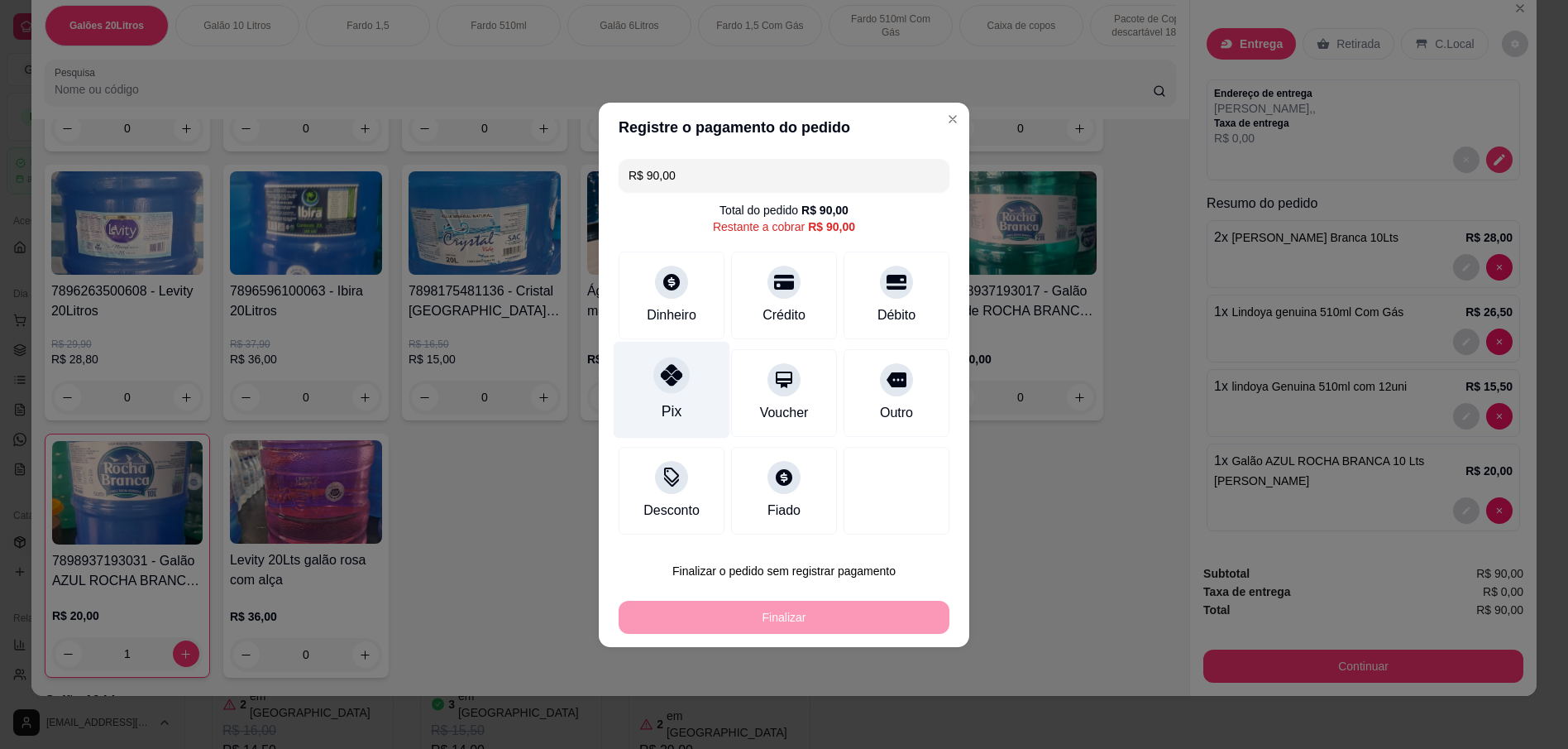
click at [675, 397] on div "Pix" at bounding box center [672, 389] width 117 height 97
type input "R$ 0,00"
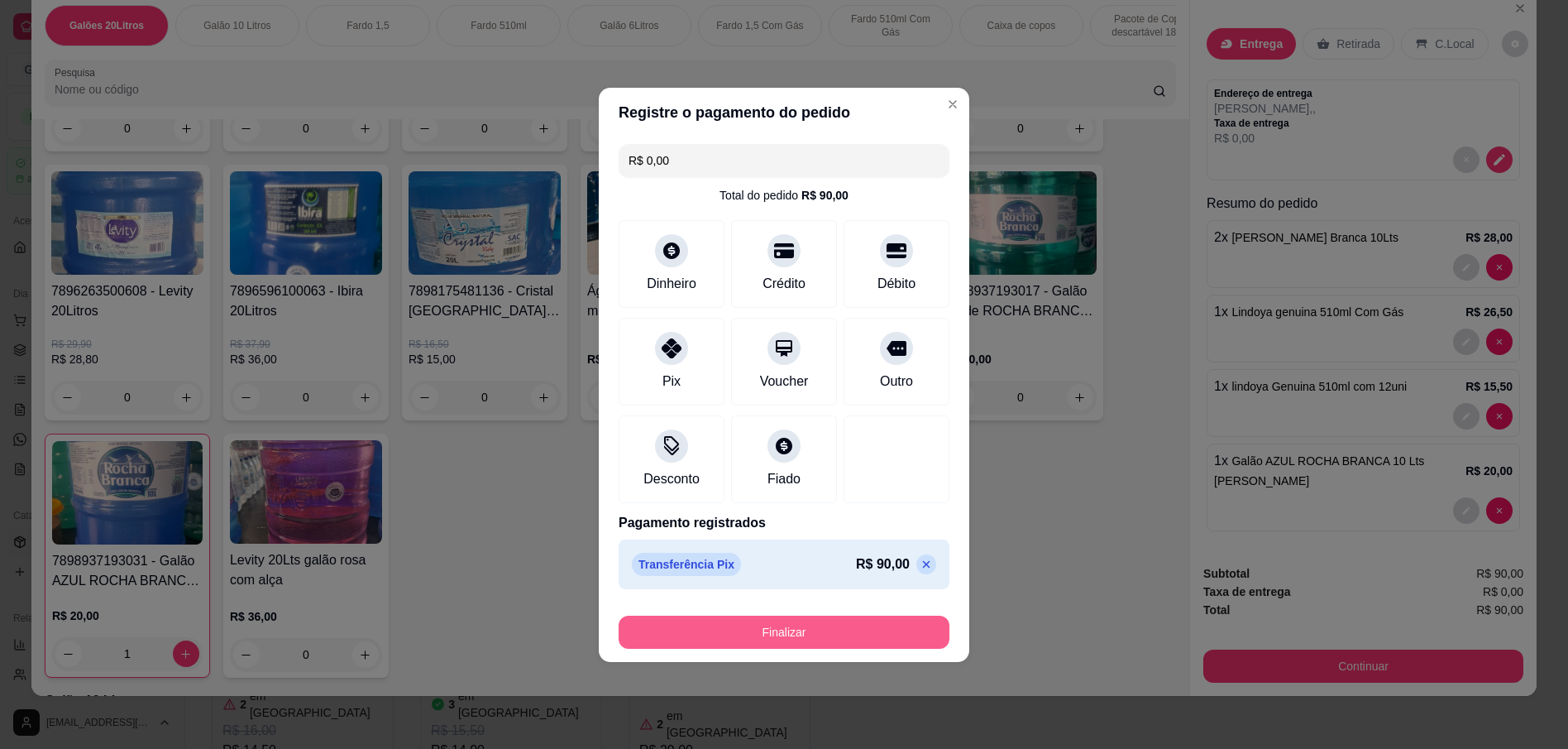
click at [791, 629] on button "Finalizar" at bounding box center [784, 632] width 331 height 33
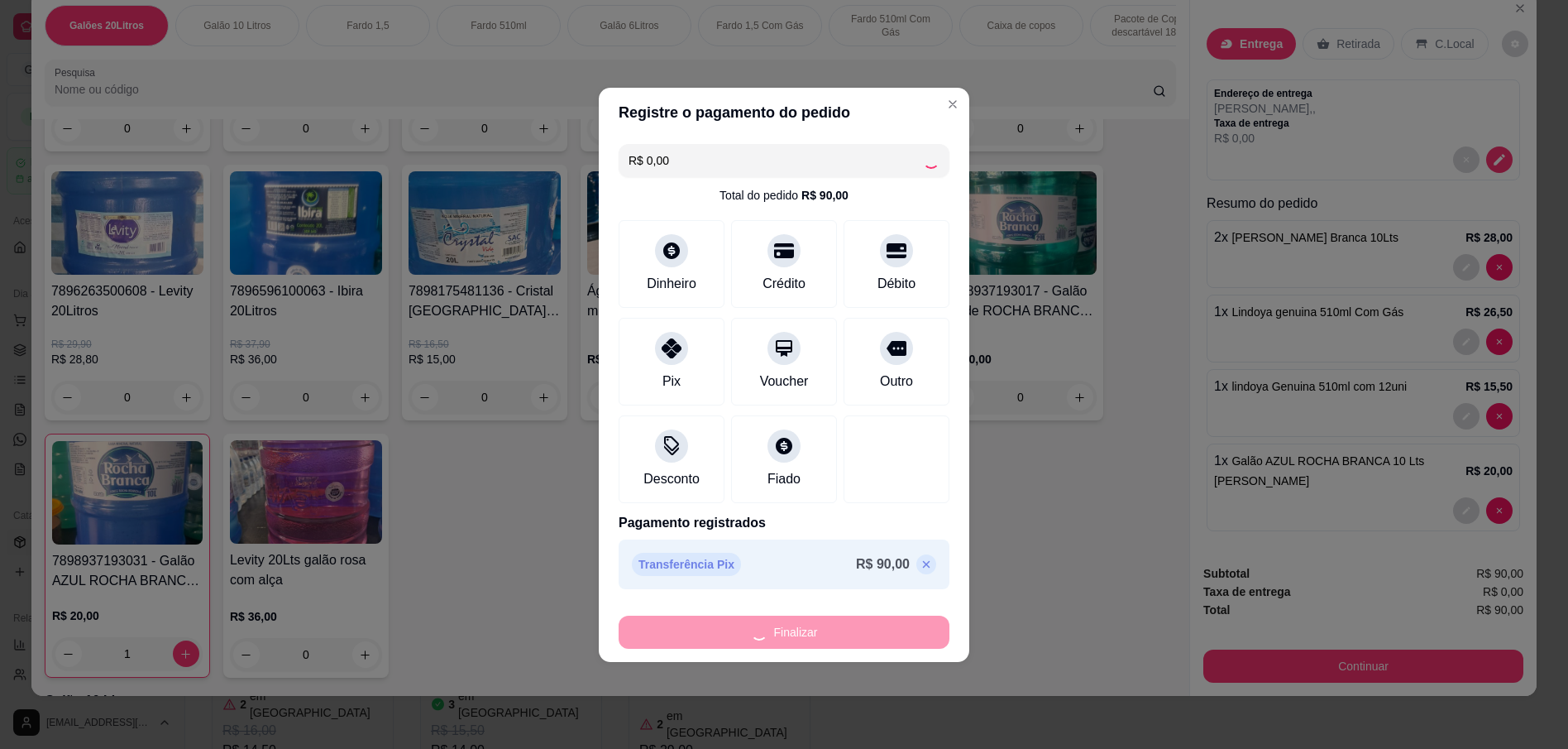
type input "0"
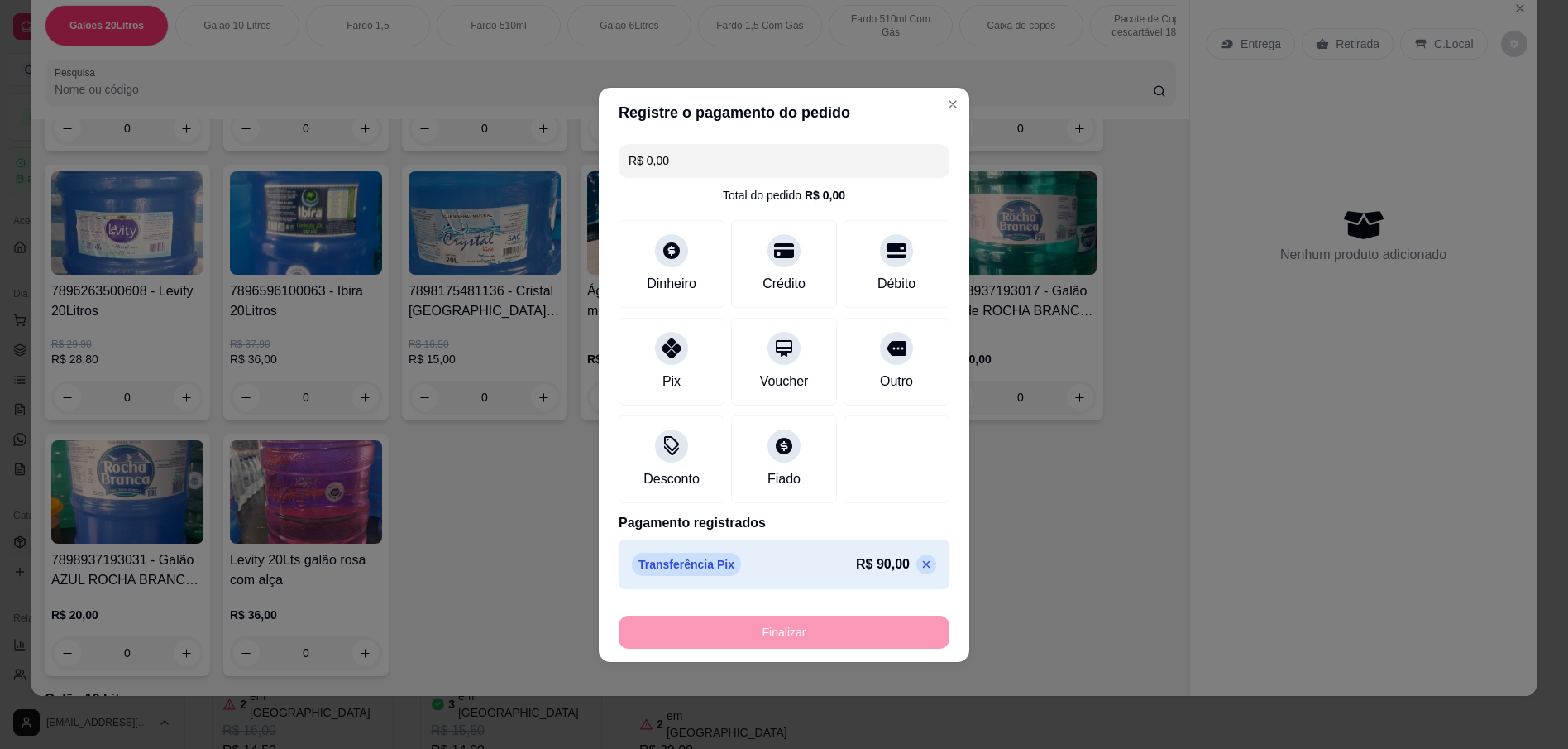
type input "-R$ 90,00"
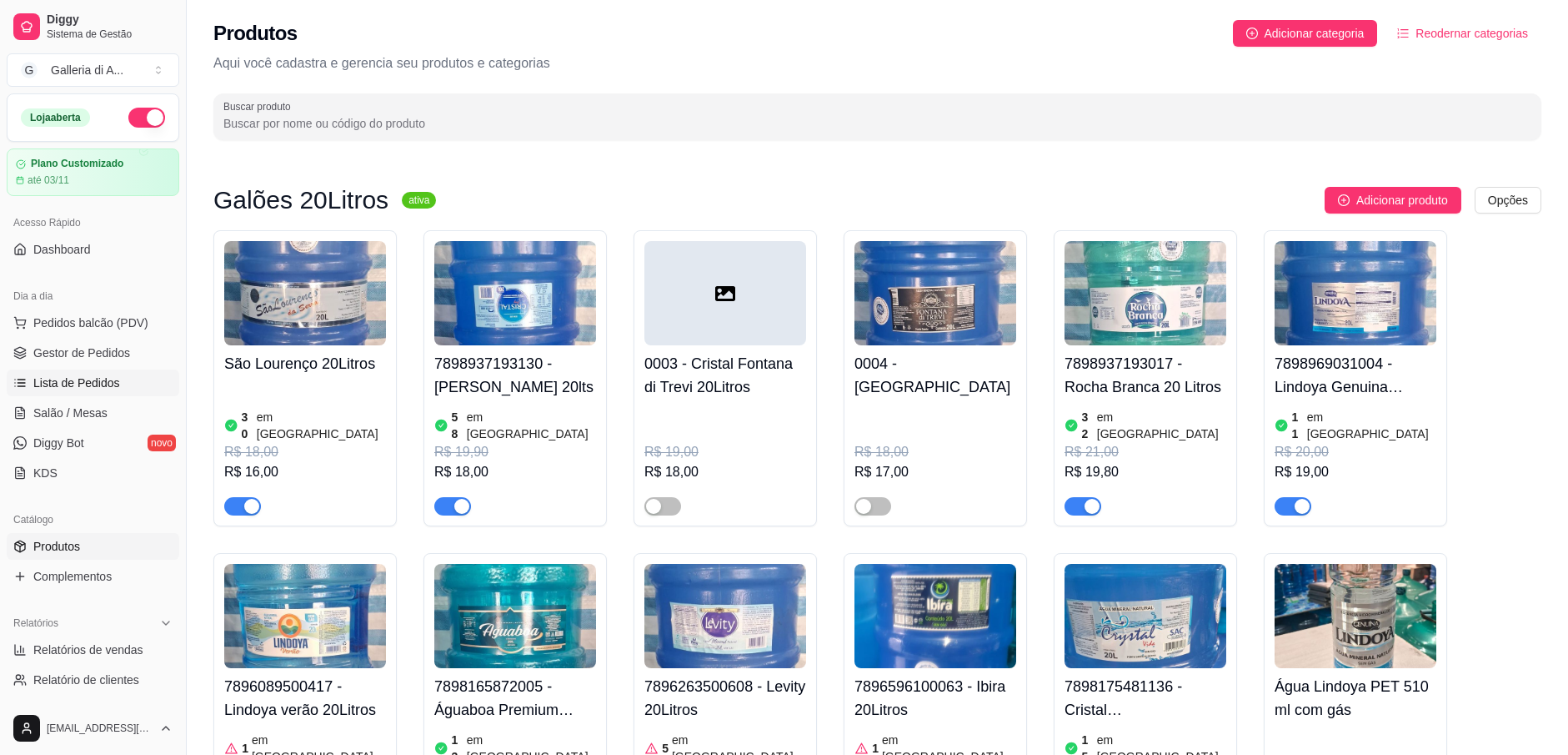
click at [69, 381] on span "Lista de Pedidos" at bounding box center [77, 382] width 87 height 16
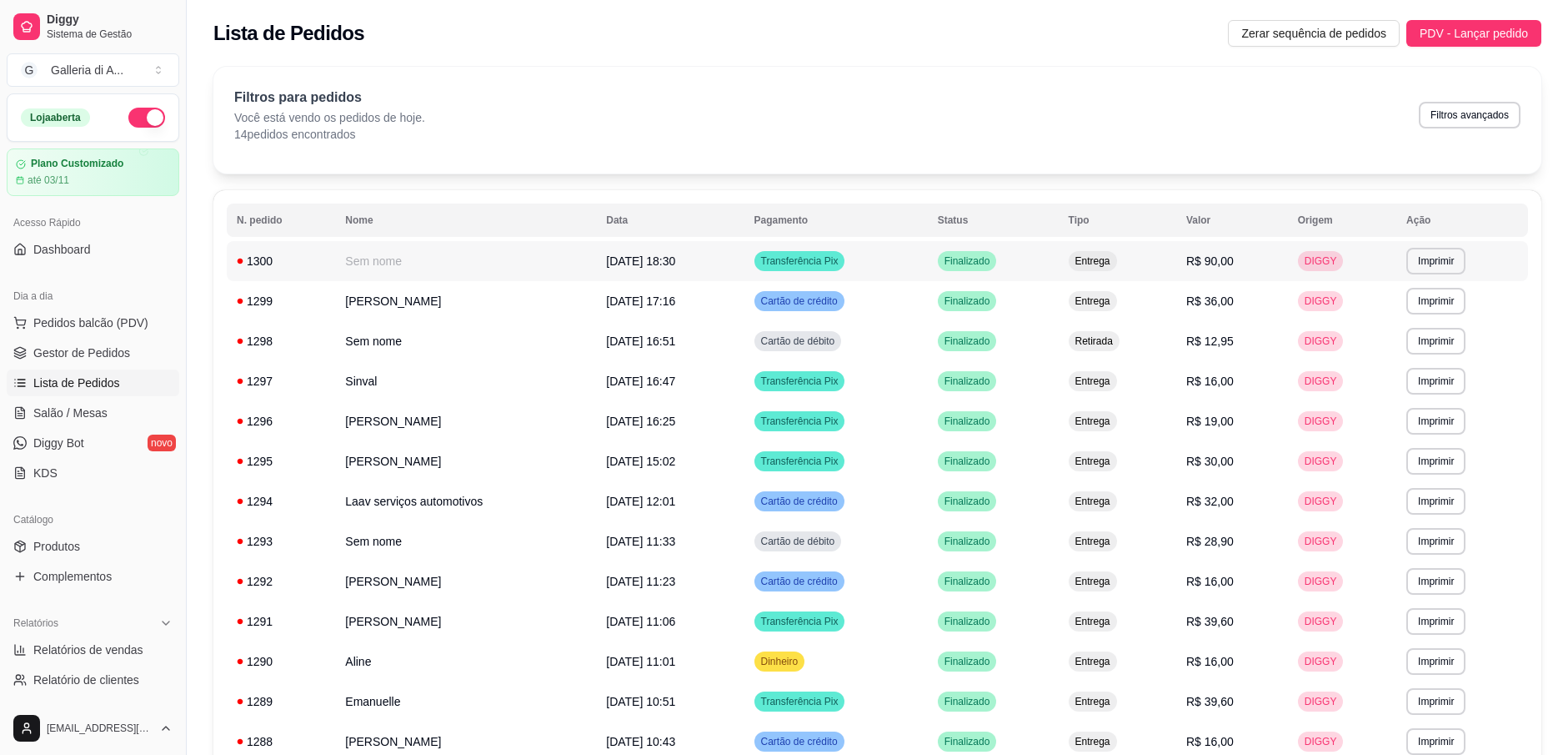
click at [861, 216] on table "**********" at bounding box center [877, 503] width 1301 height 598
click at [893, 246] on td "Transferência Pix" at bounding box center [836, 261] width 183 height 40
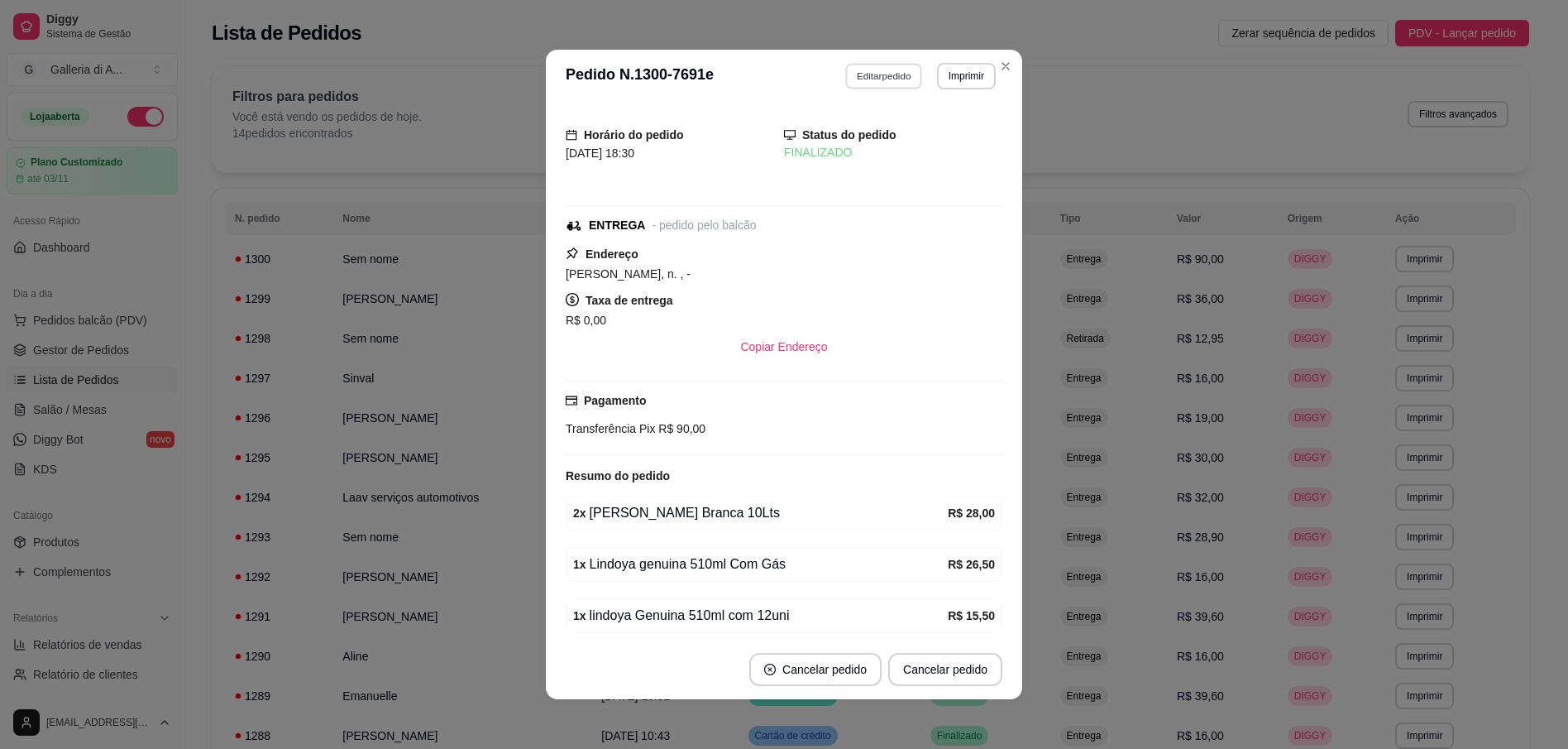
click at [886, 78] on button "Editar pedido" at bounding box center [884, 76] width 77 height 26
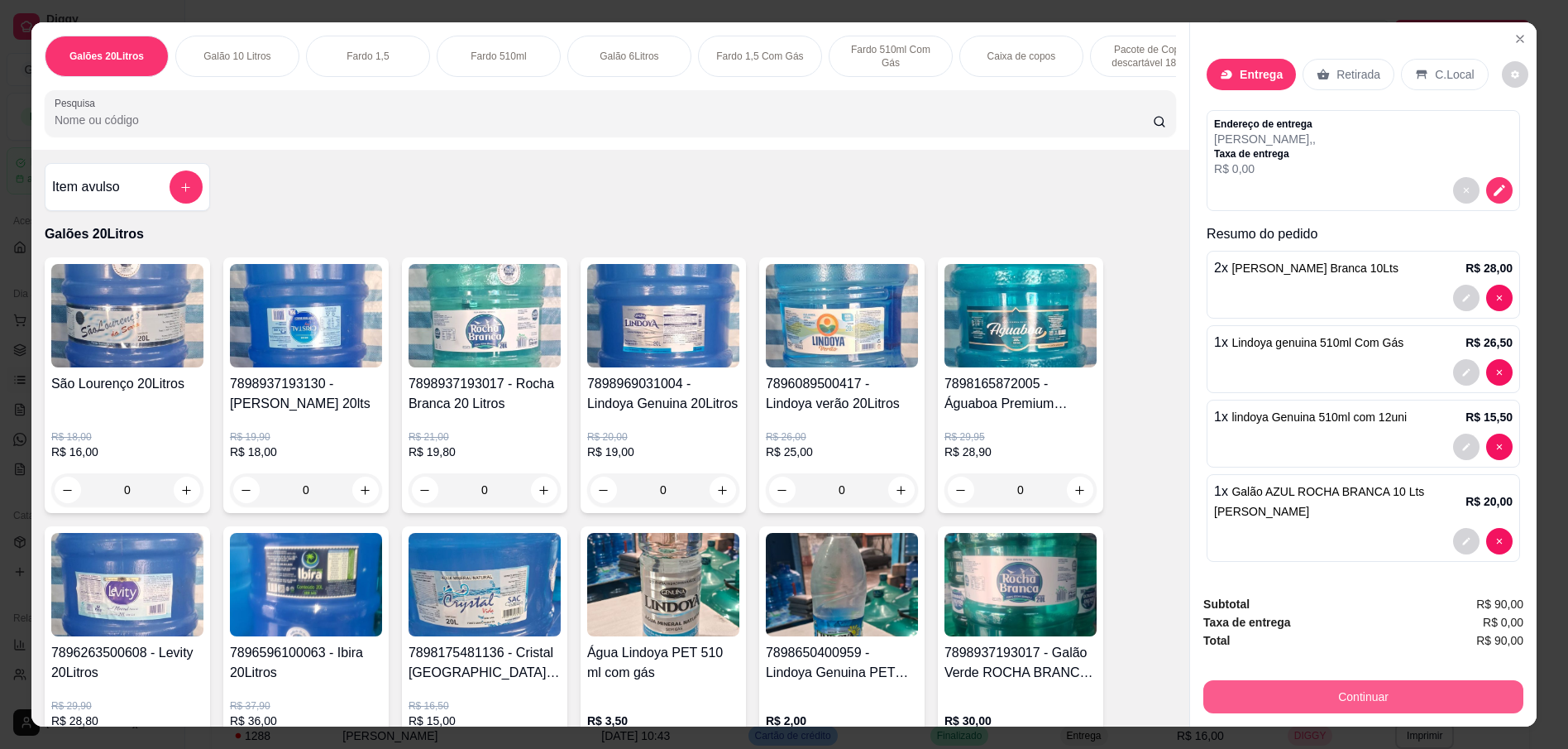
click at [1330, 697] on button "Continuar" at bounding box center [1363, 696] width 320 height 33
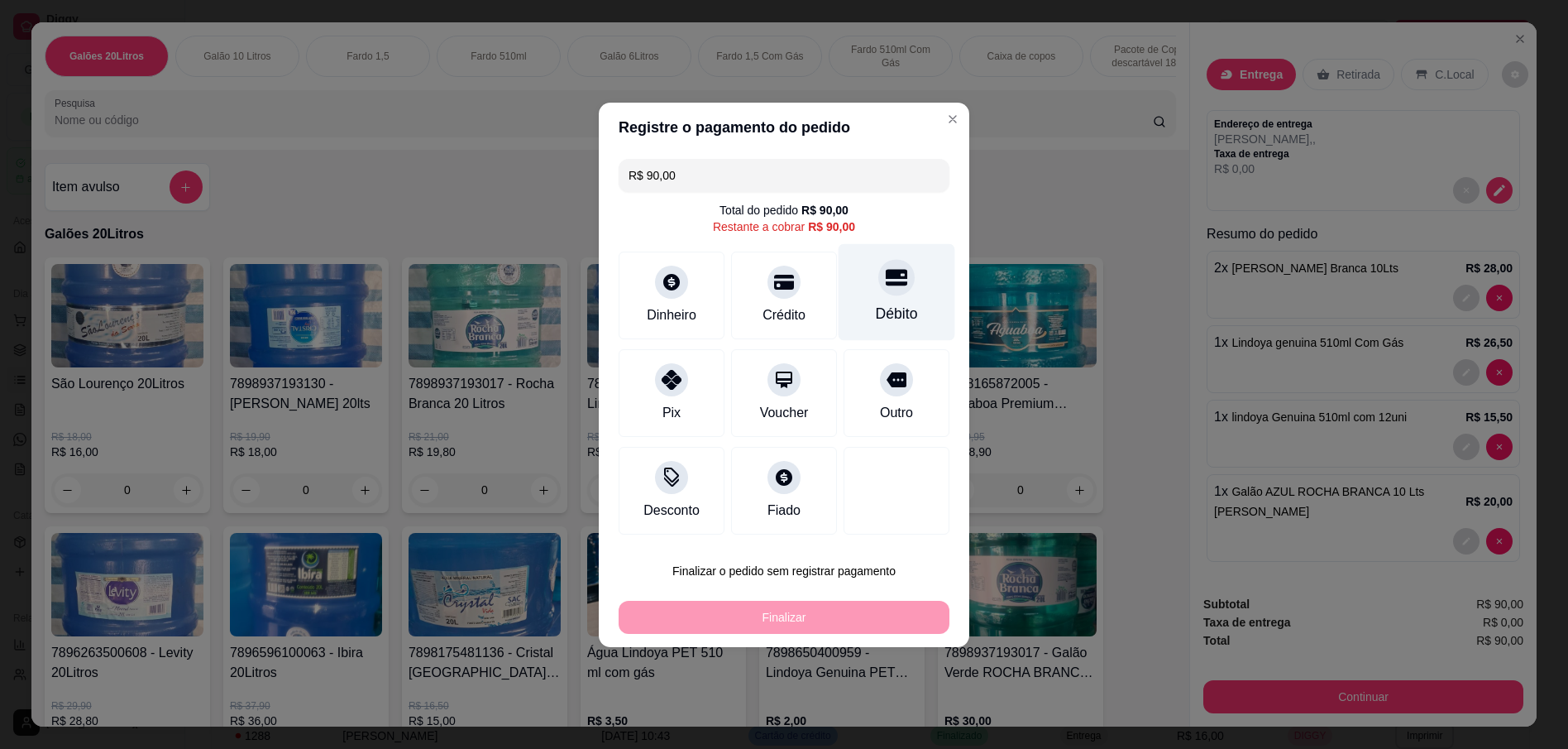
click at [885, 302] on div "Débito" at bounding box center [897, 292] width 117 height 97
type input "R$ 0,00"
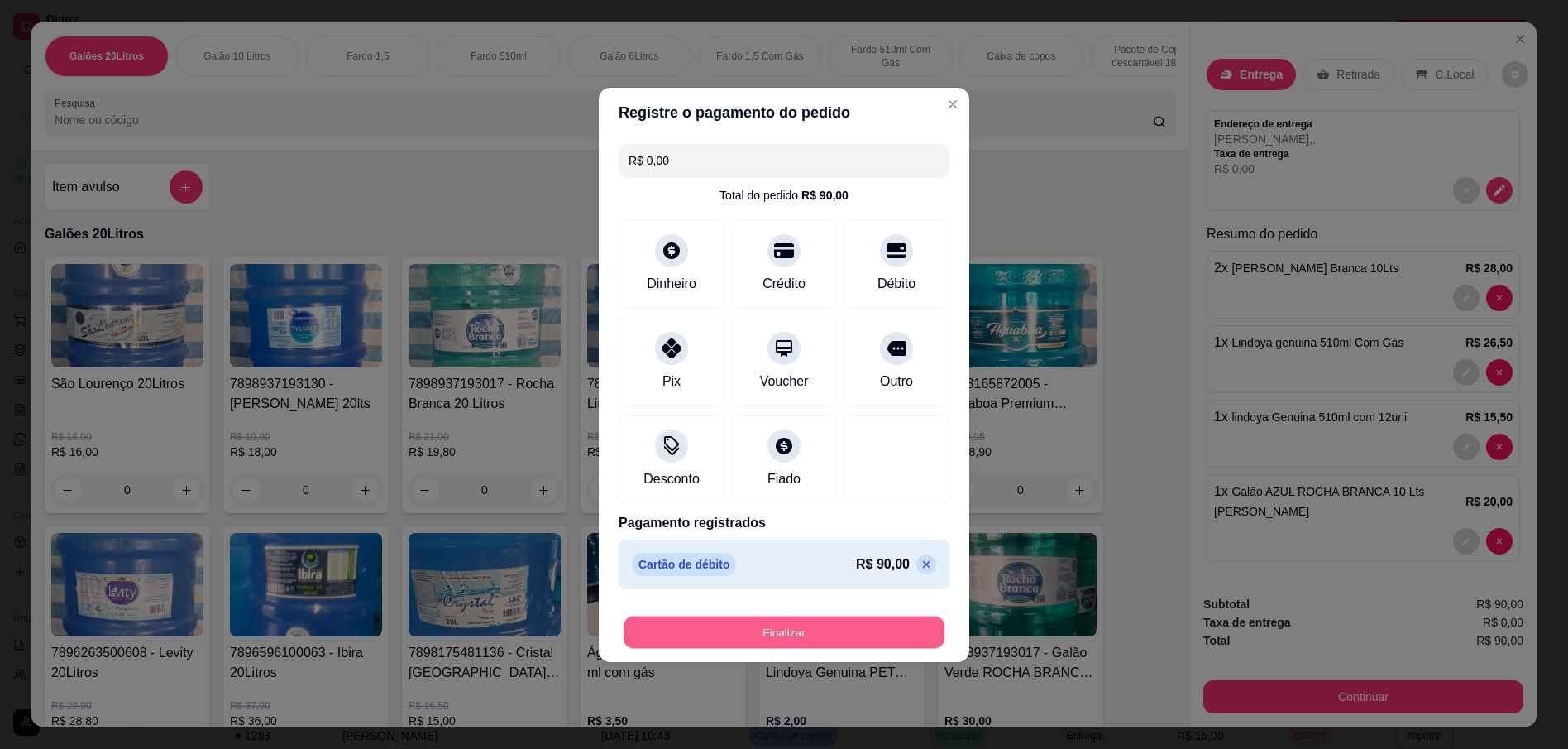
click at [803, 631] on button "Finalizar" at bounding box center [784, 632] width 321 height 32
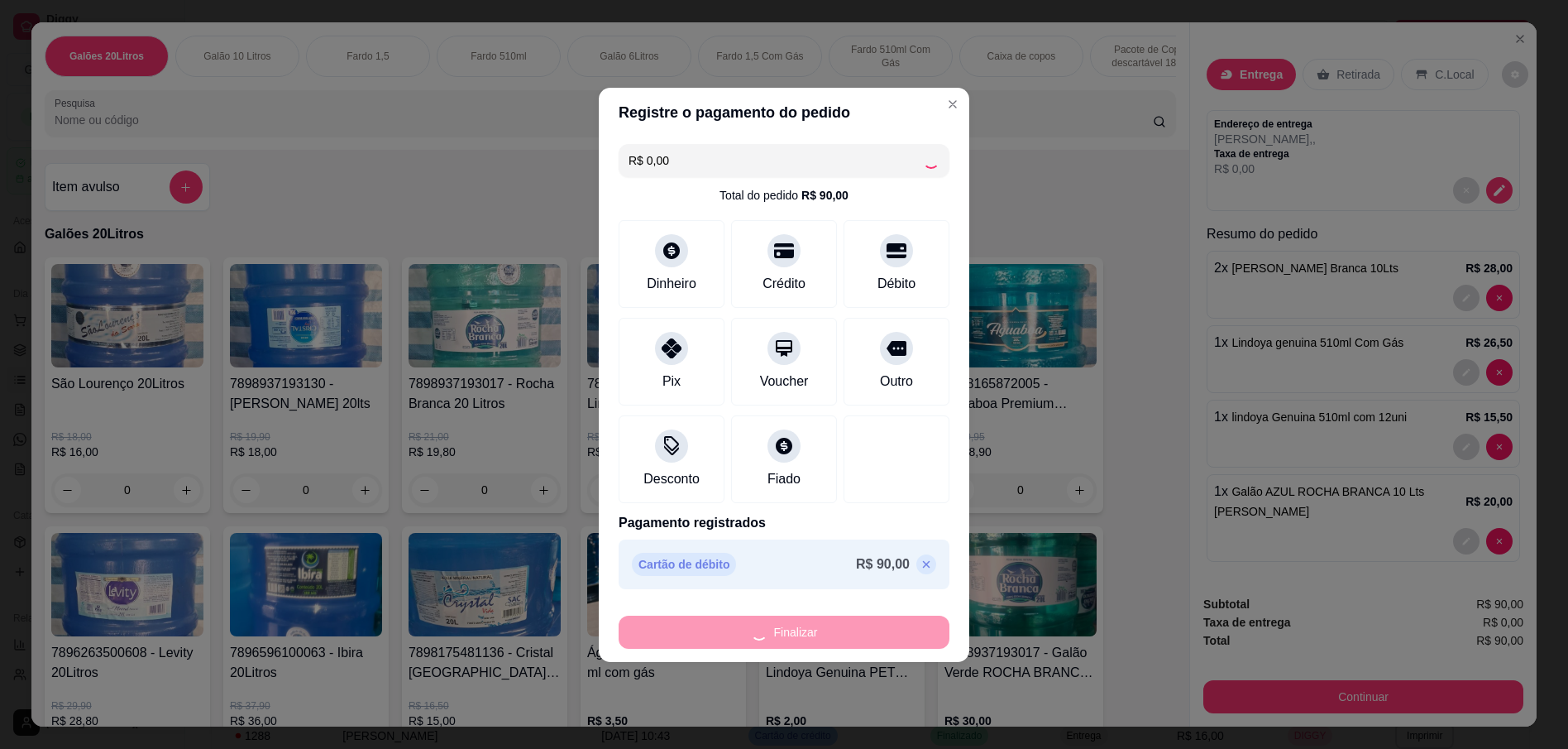
type input "0"
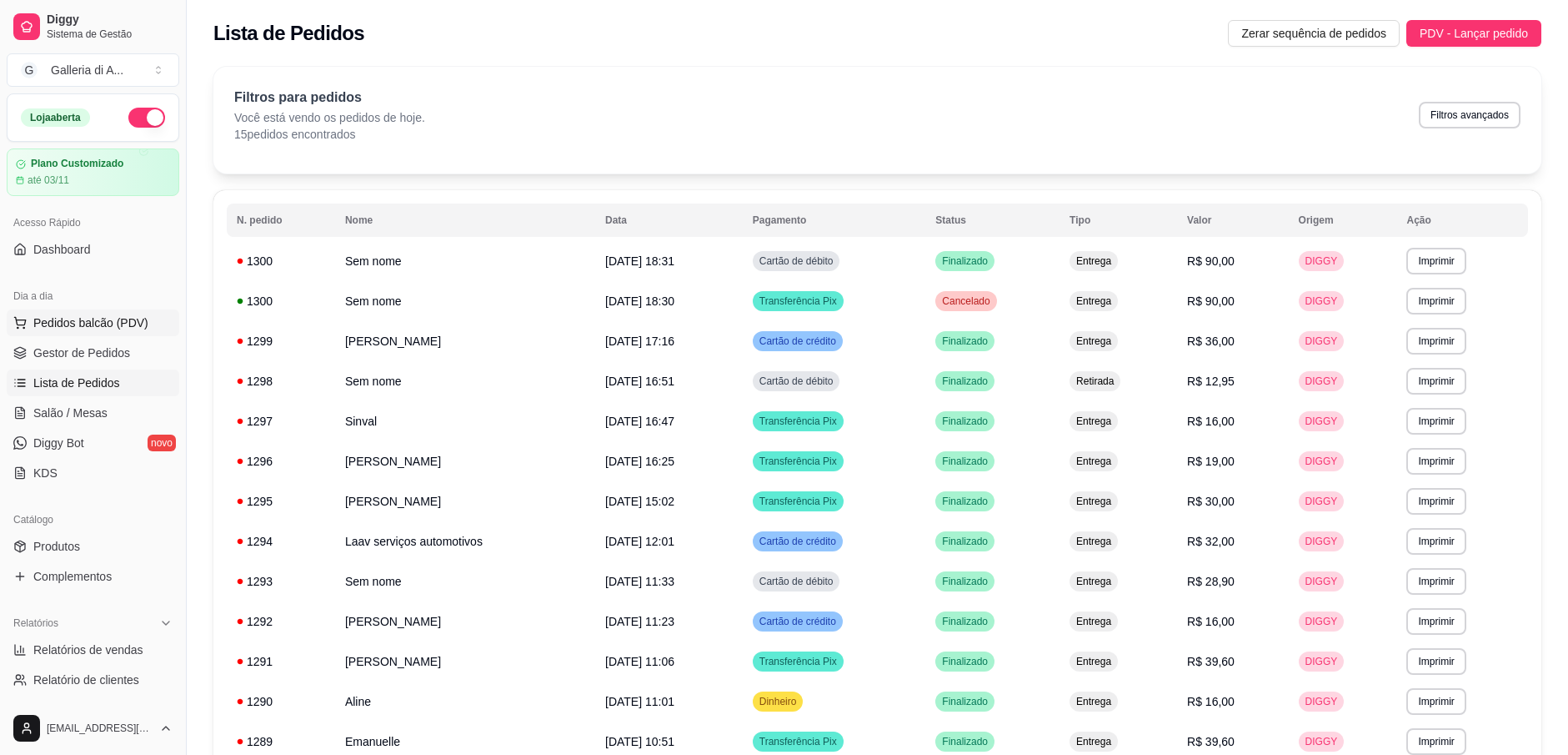
click at [91, 322] on span "Pedidos balcão (PDV)" at bounding box center [91, 323] width 115 height 16
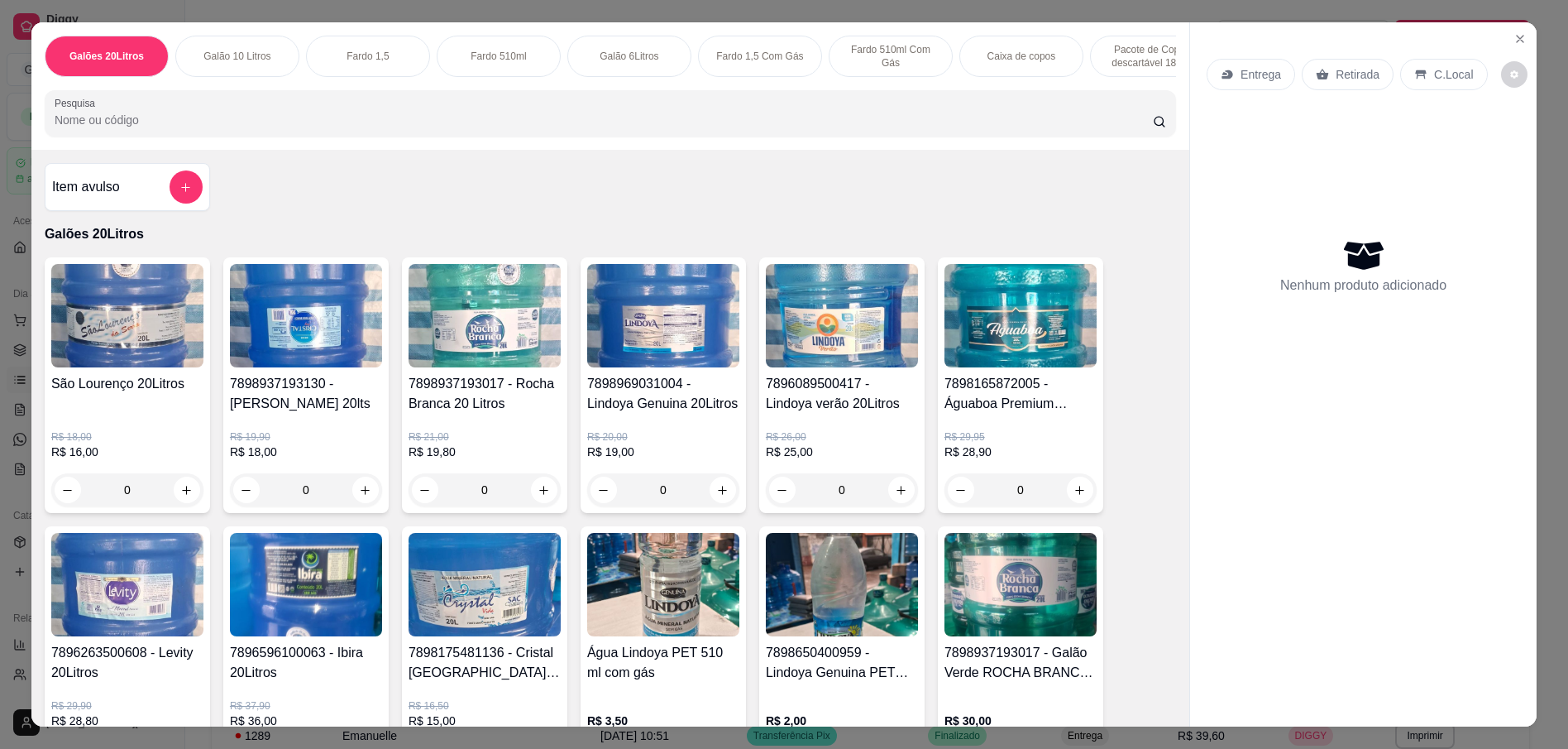
click at [480, 628] on img at bounding box center [484, 584] width 152 height 103
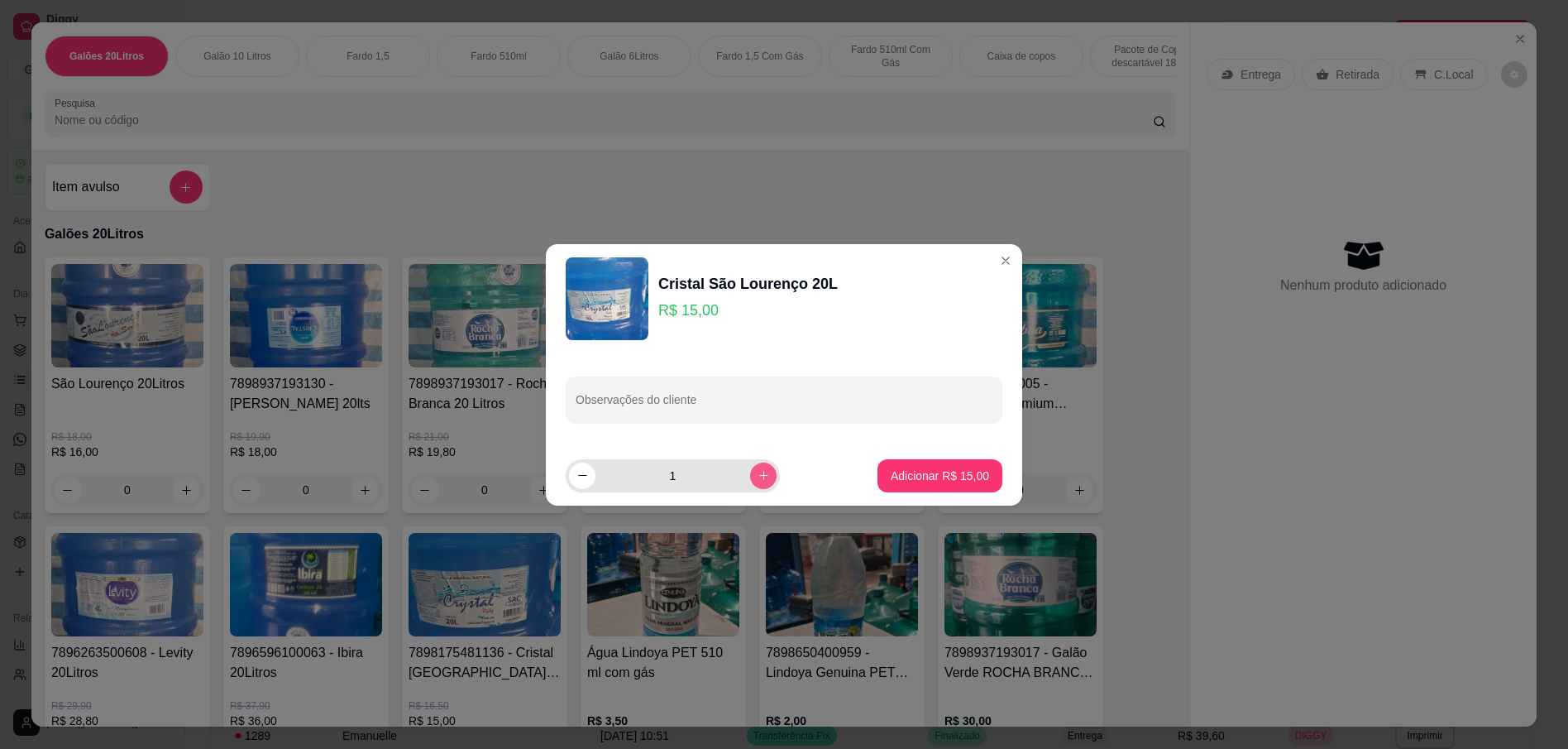
click at [757, 475] on icon "increase-product-quantity" at bounding box center [764, 476] width 13 height 13
click at [759, 475] on icon "increase-product-quantity" at bounding box center [763, 475] width 8 height 8
click at [757, 475] on icon "increase-product-quantity" at bounding box center [764, 476] width 13 height 13
type input "5"
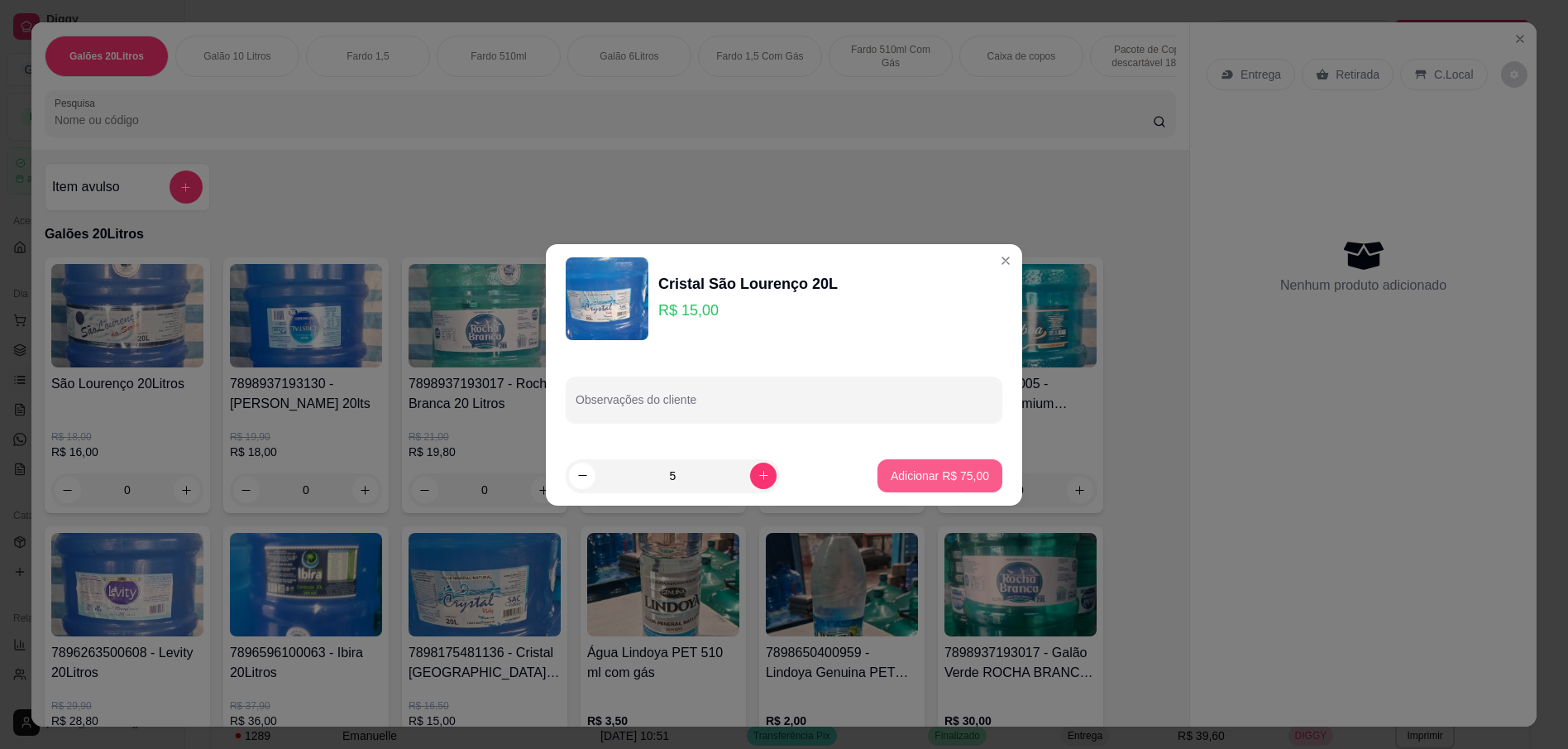
click at [909, 476] on p "Adicionar R$ 75,00" at bounding box center [940, 476] width 99 height 16
type input "5"
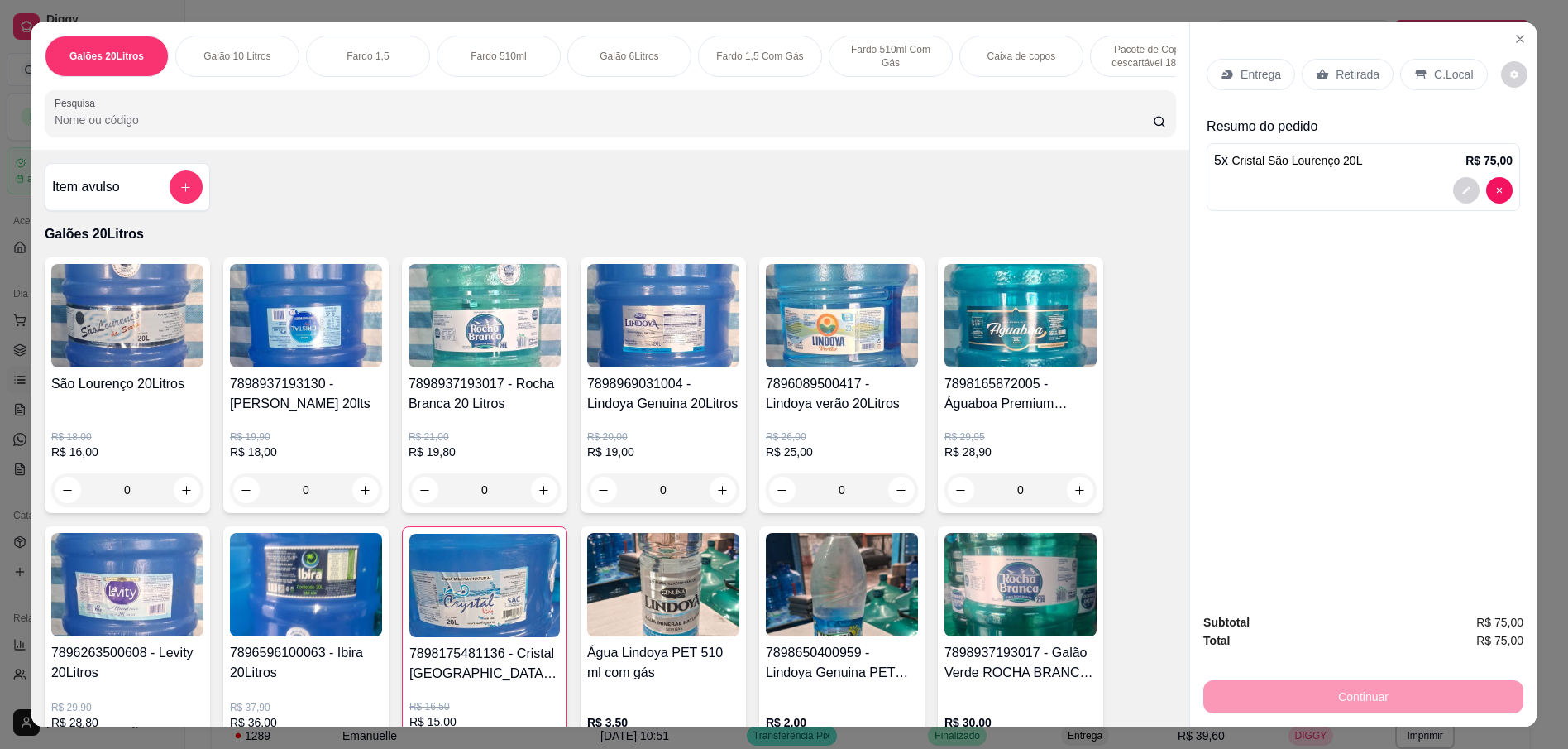
click at [1240, 75] on p "Entrega" at bounding box center [1260, 75] width 40 height 16
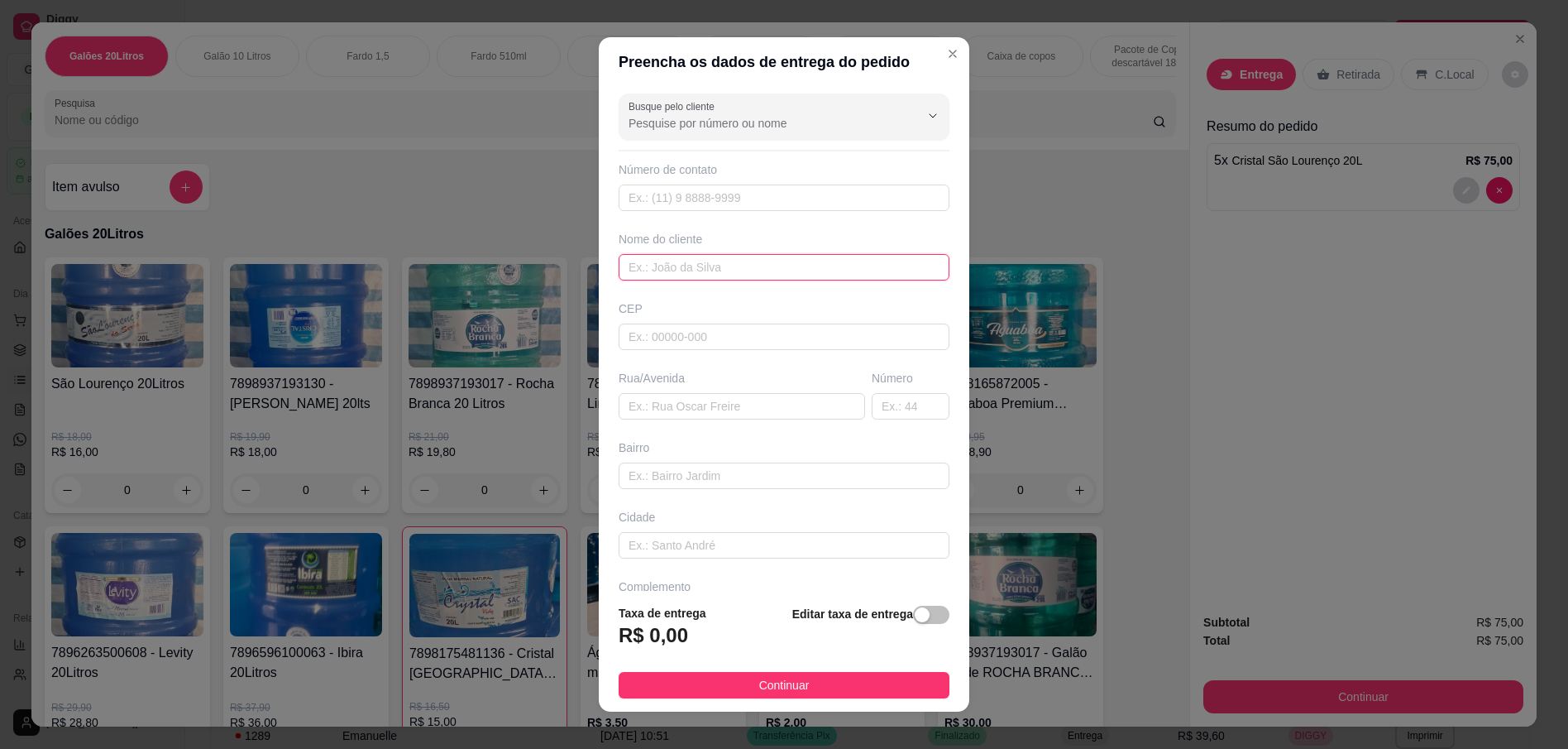
click at [668, 269] on input "text" at bounding box center [784, 266] width 331 height 26
type input "Café Bombom"
click at [791, 684] on span "Continuar" at bounding box center [784, 685] width 50 height 18
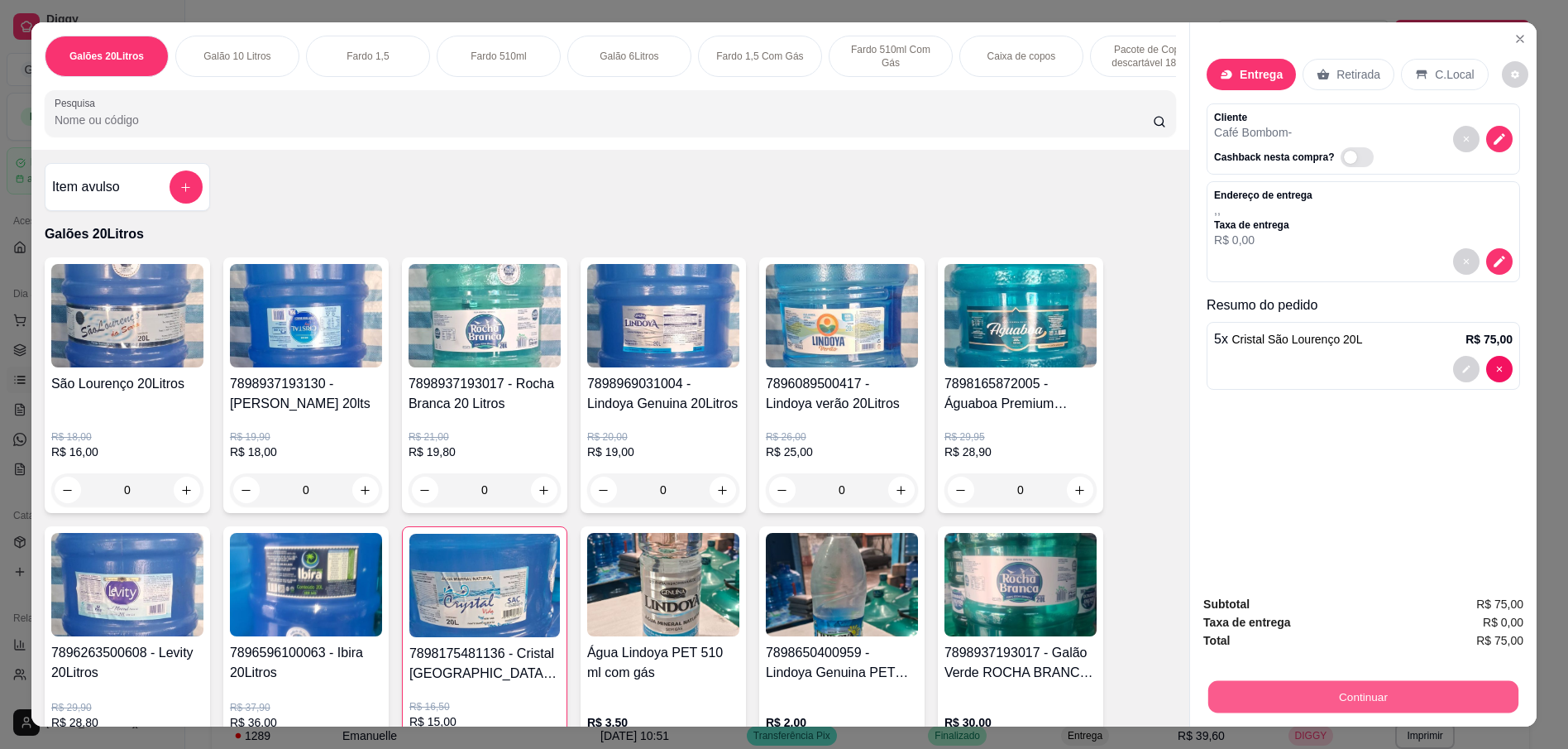
click at [1379, 692] on button "Continuar" at bounding box center [1362, 696] width 310 height 32
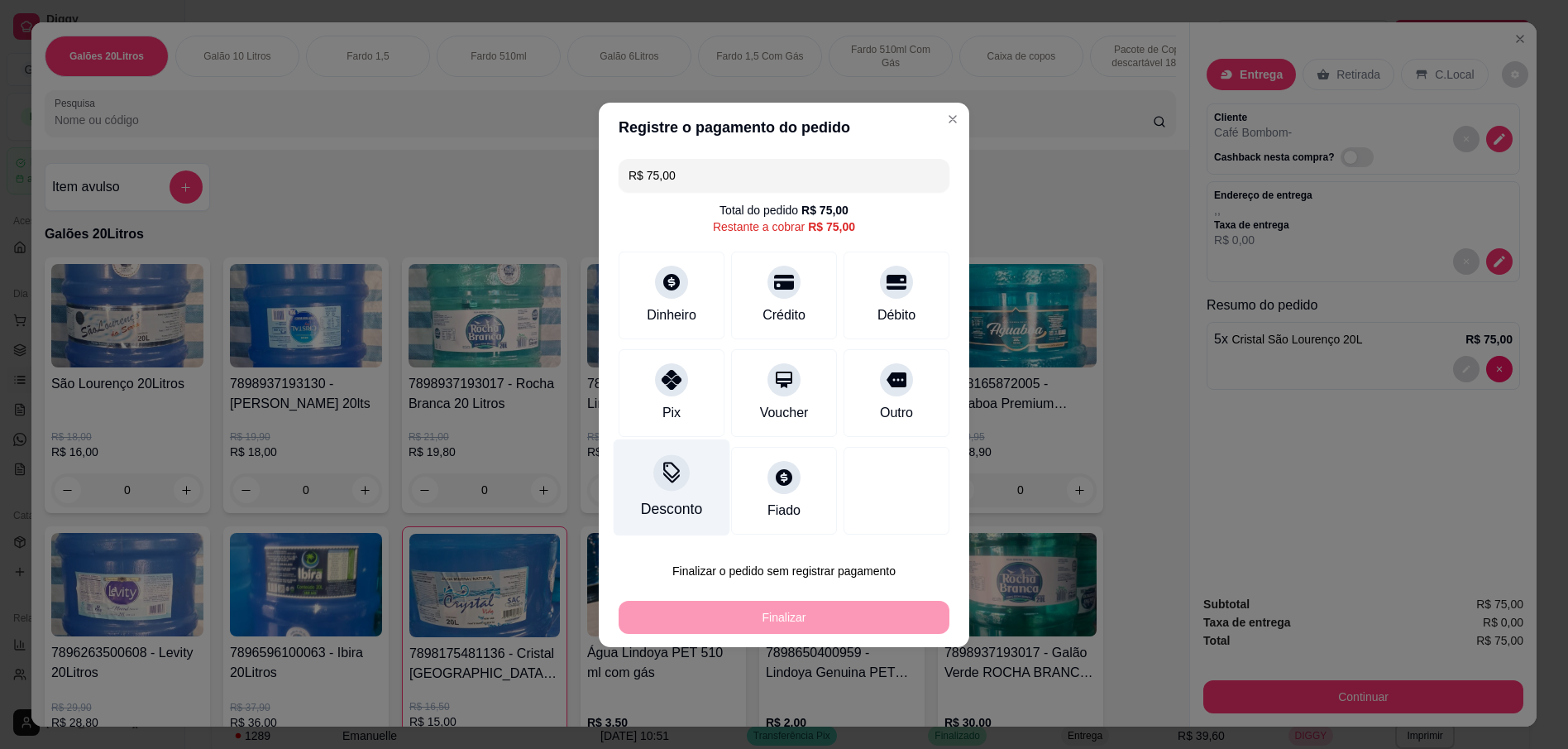
click at [676, 478] on icon at bounding box center [671, 472] width 22 height 22
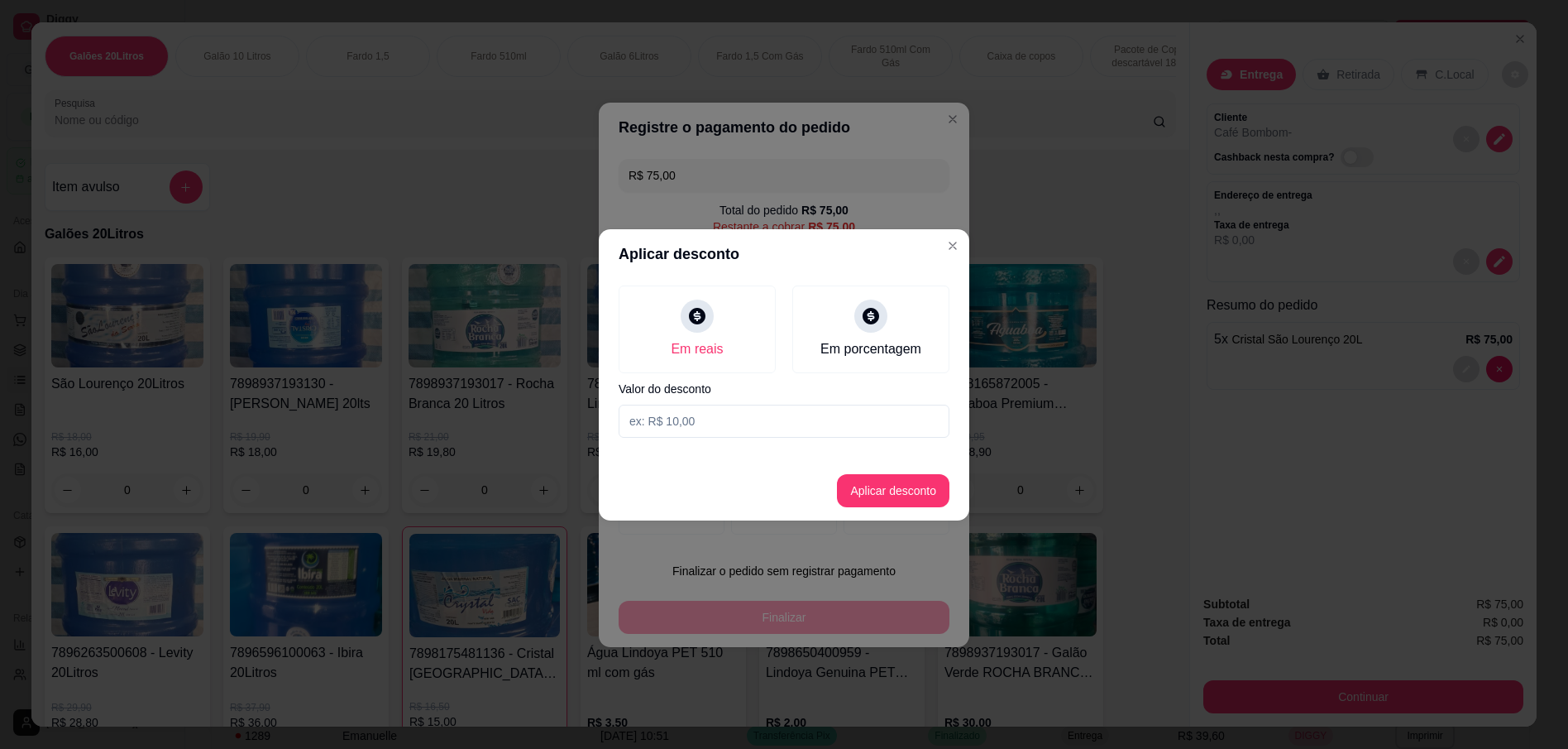
click at [716, 418] on input at bounding box center [784, 421] width 331 height 33
type input "5,00"
click at [918, 488] on button "Aplicar desconto" at bounding box center [893, 490] width 109 height 32
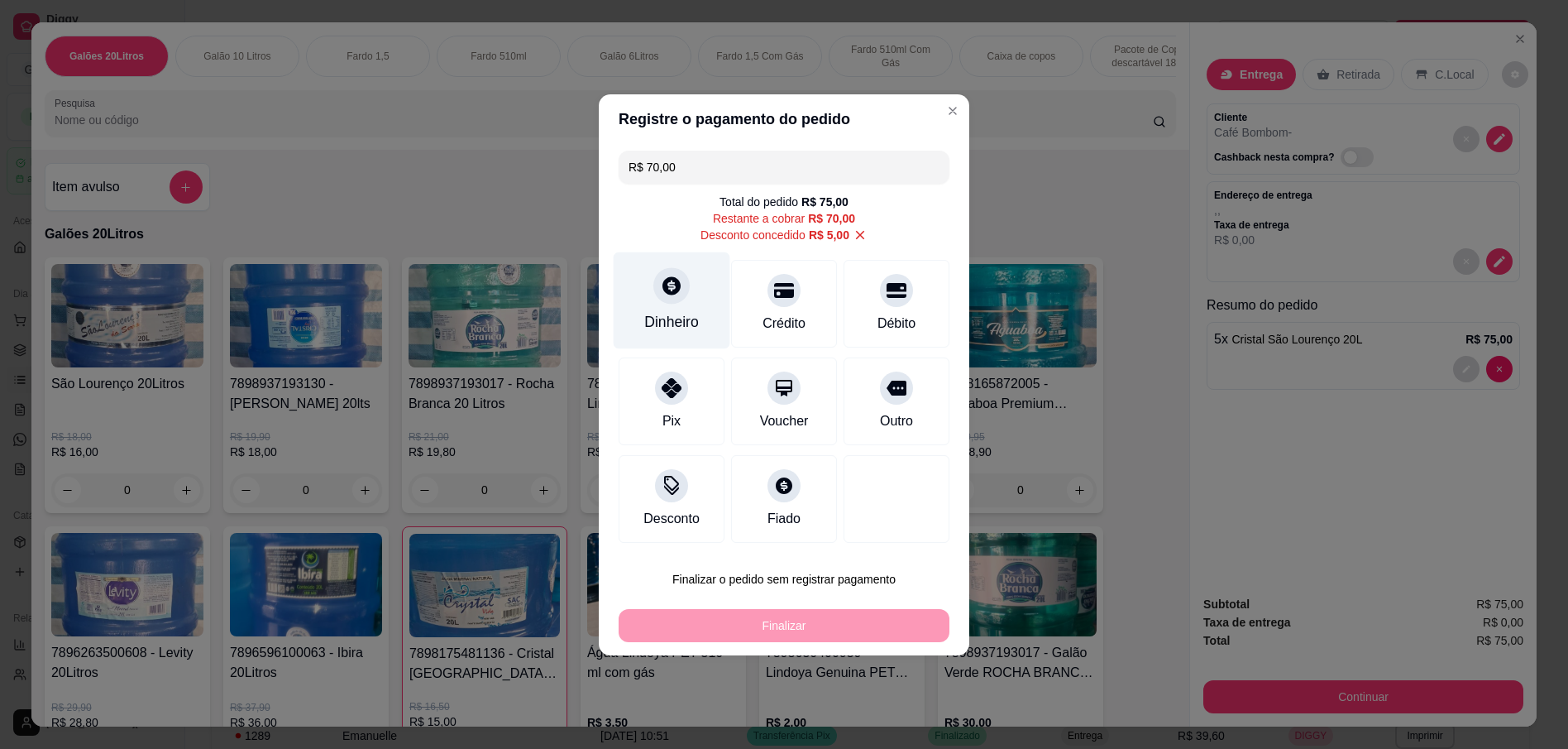
click at [668, 306] on div "Dinheiro" at bounding box center [672, 300] width 117 height 97
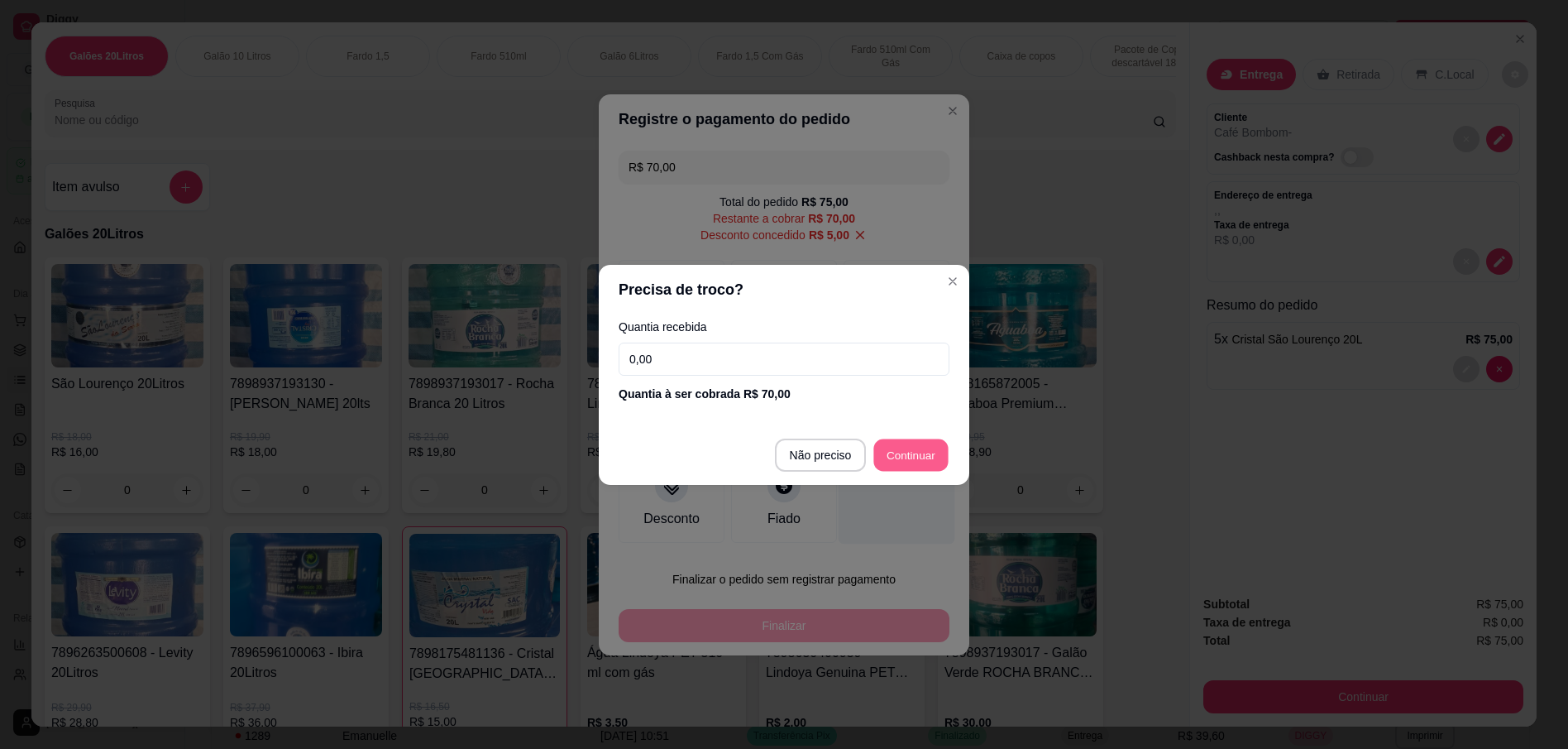
type input "R$ 0,00"
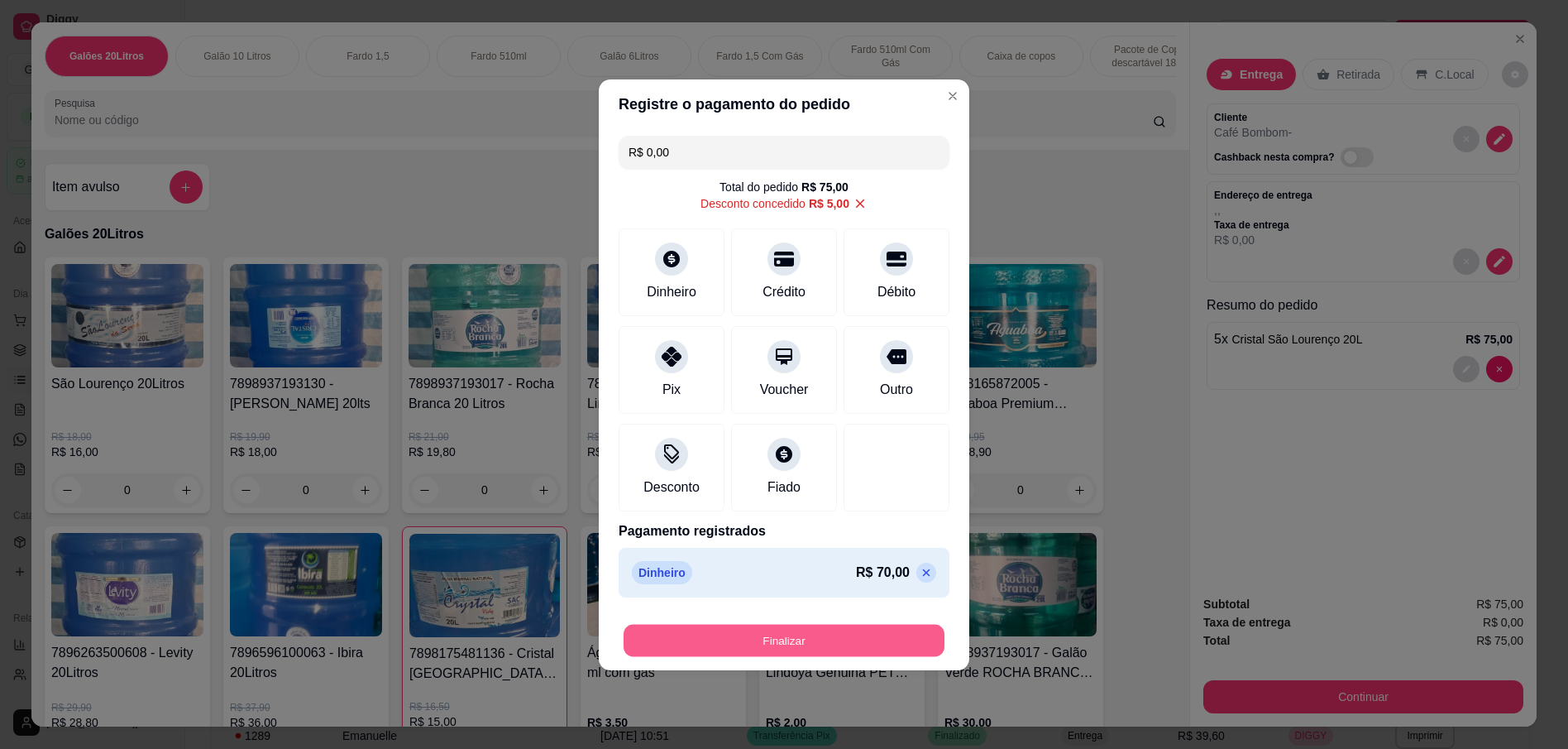
click at [779, 638] on button "Finalizar" at bounding box center [784, 640] width 321 height 32
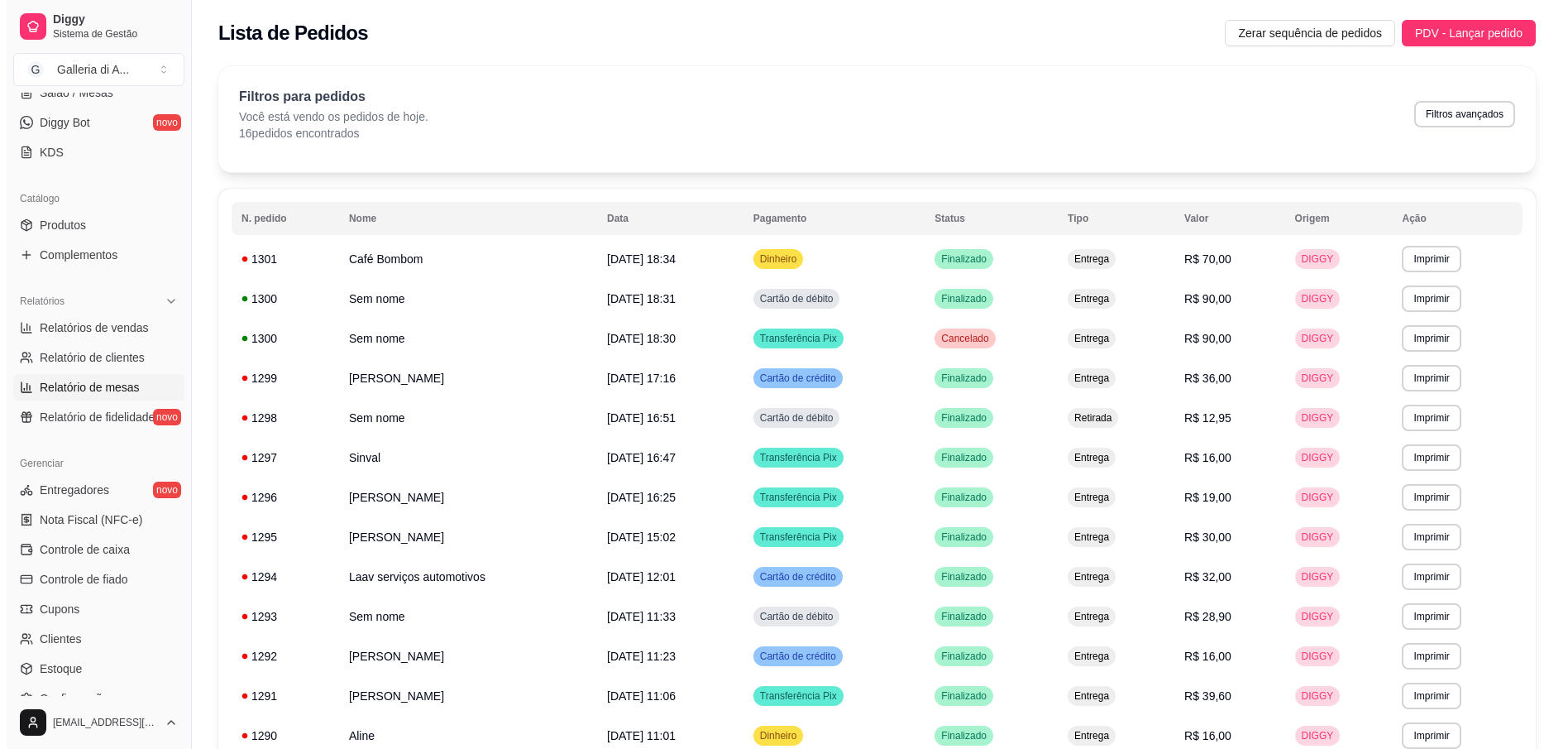
scroll to position [331, 0]
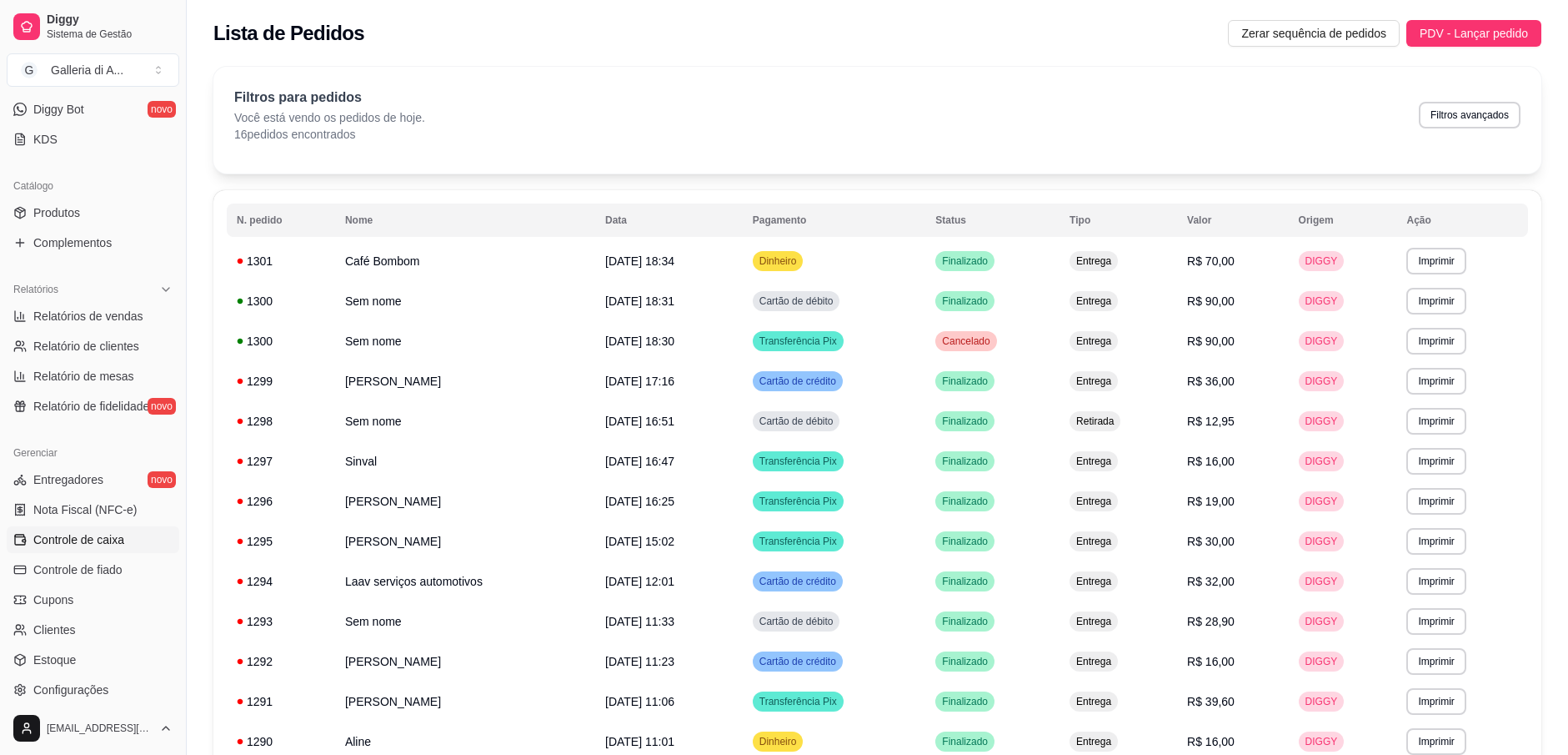
click at [87, 538] on span "Controle de caixa" at bounding box center [79, 539] width 91 height 16
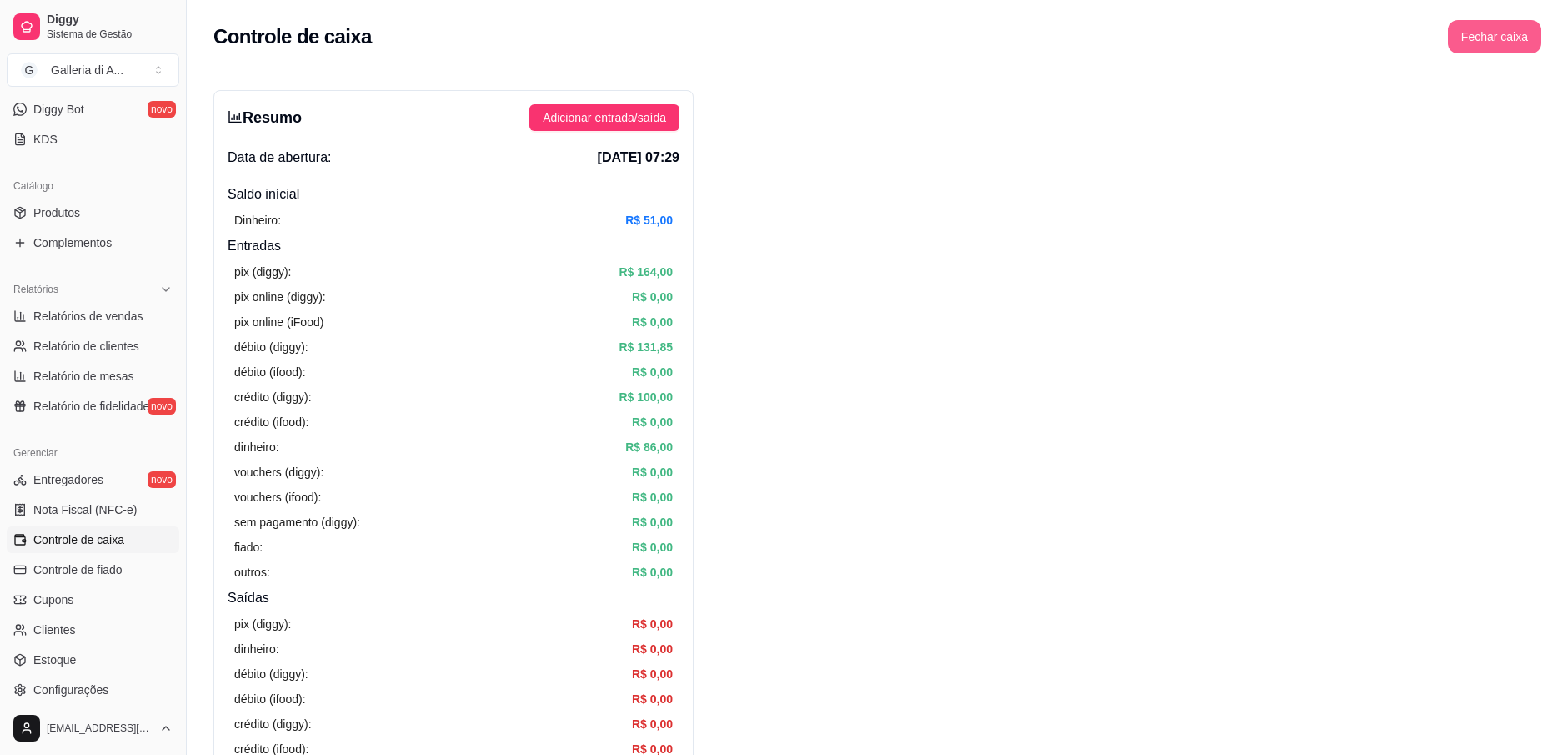
click at [1515, 39] on button "Fechar caixa" at bounding box center [1494, 36] width 93 height 34
click at [1534, 140] on span "Sim" at bounding box center [1541, 149] width 20 height 18
